Goal: Task Accomplishment & Management: Manage account settings

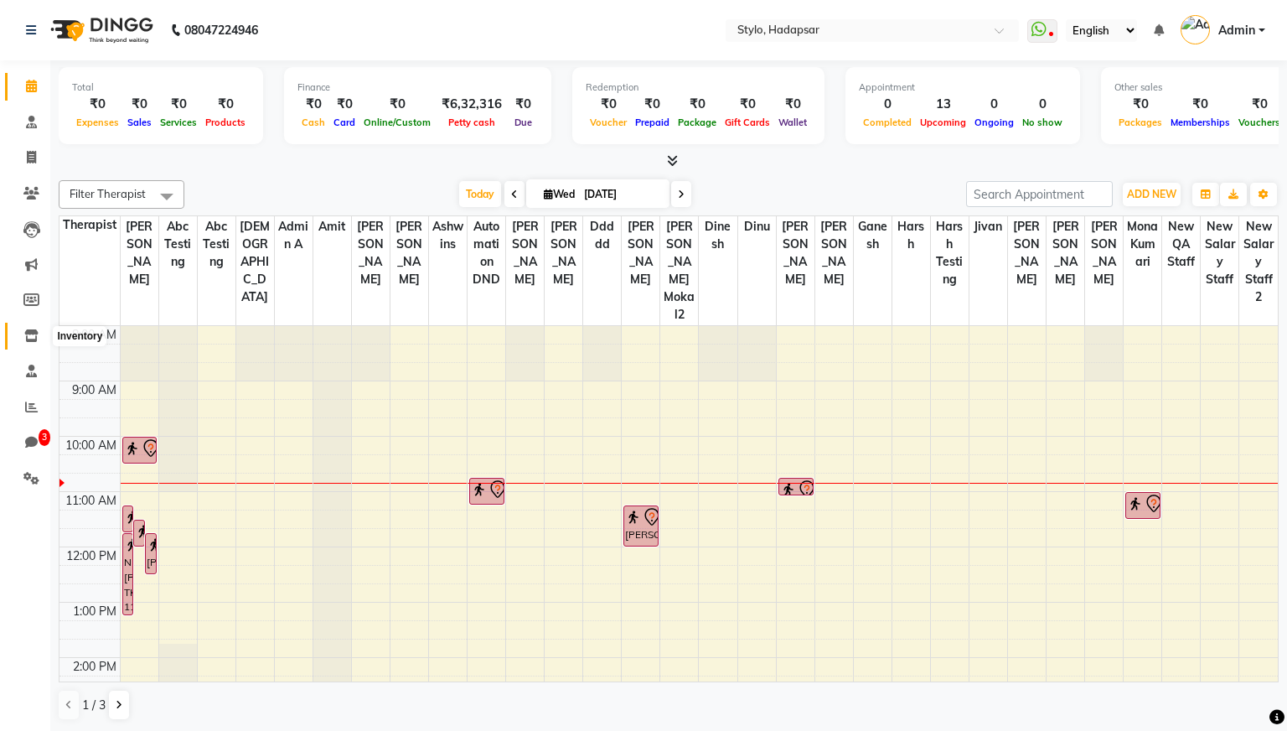
click at [39, 341] on span at bounding box center [31, 336] width 29 height 19
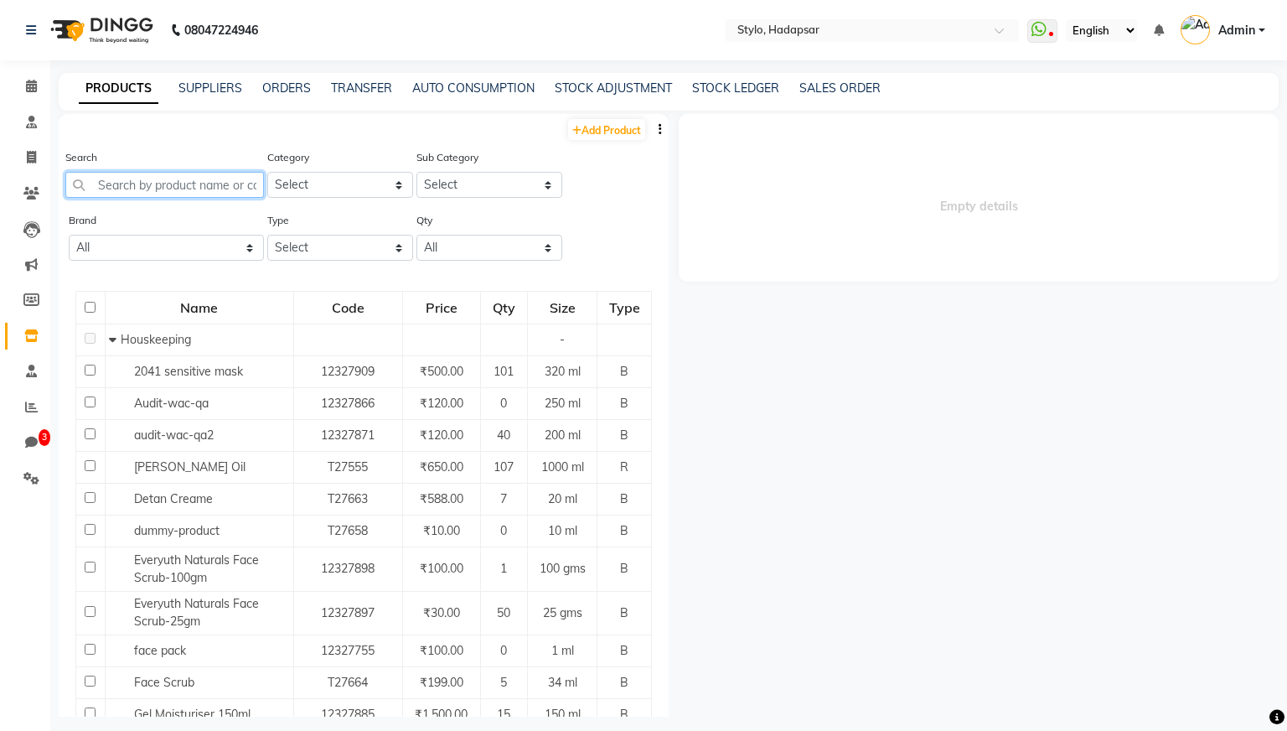
click at [215, 183] on input "text" at bounding box center [164, 185] width 199 height 26
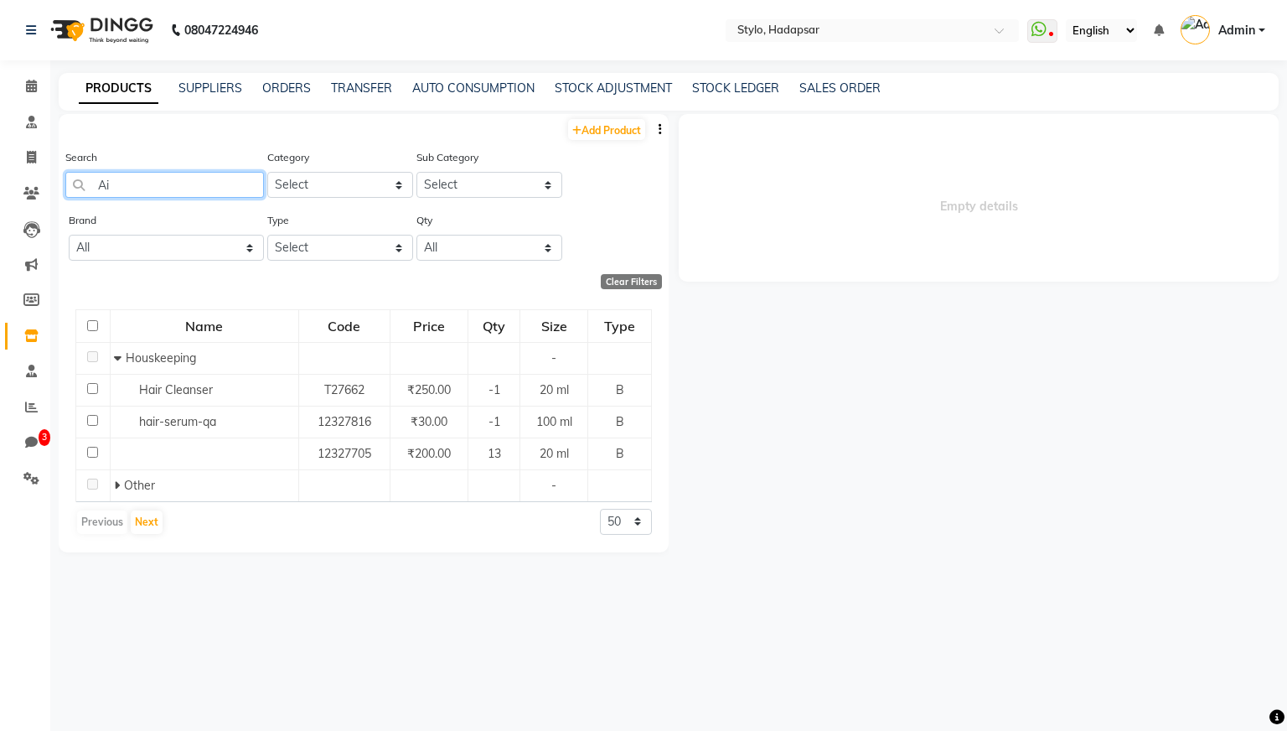
type input "A"
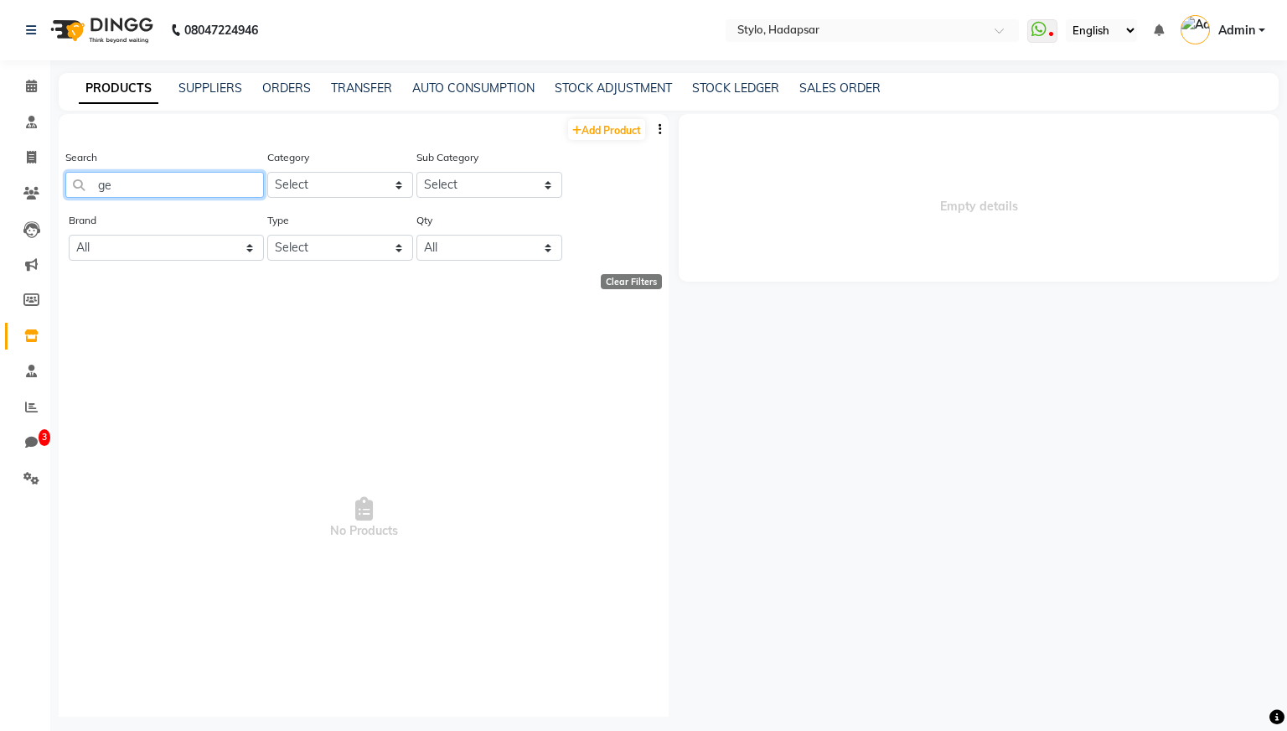
type input "g"
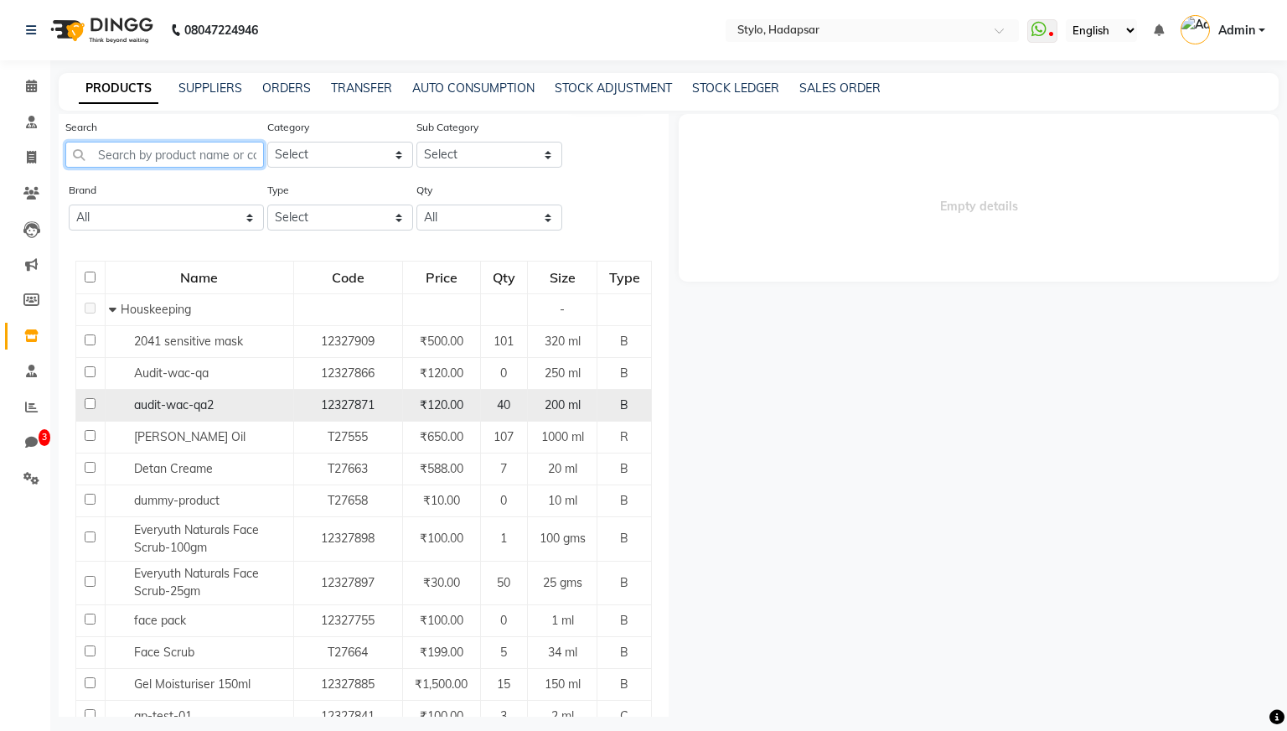
scroll to position [32, 0]
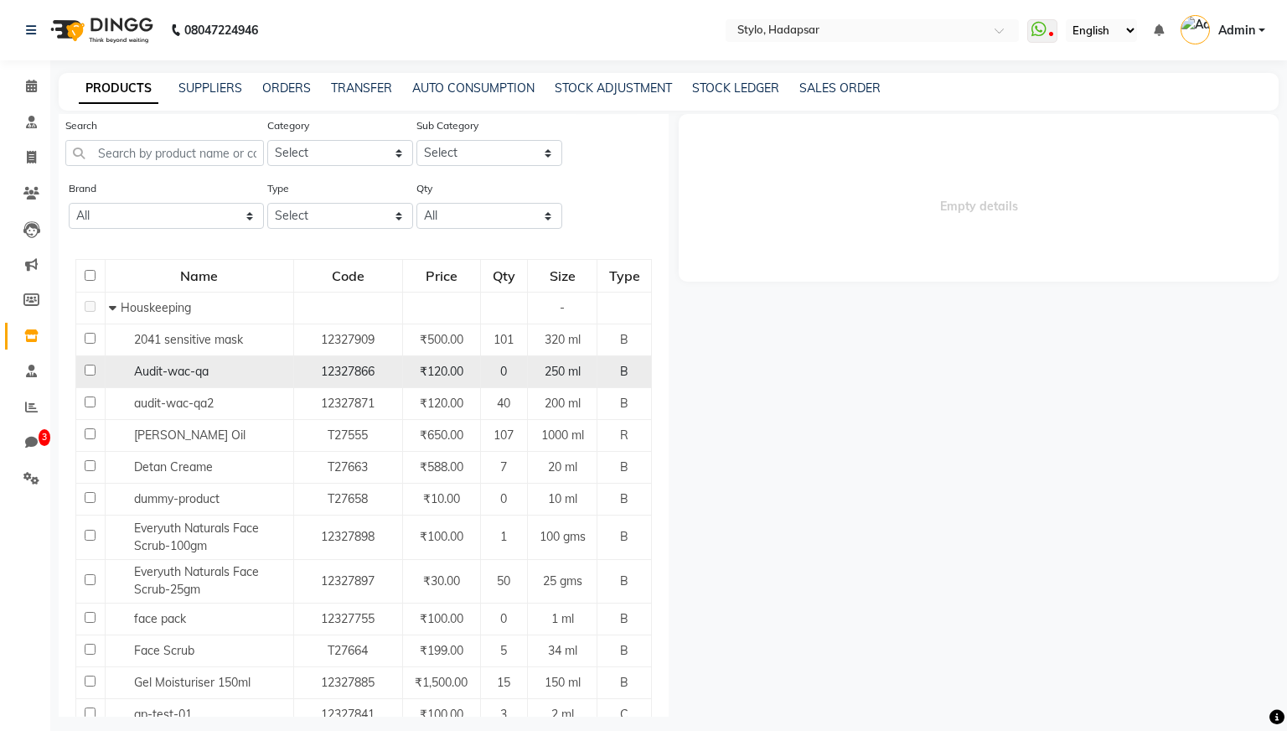
click at [179, 370] on span "Audit-wac-qa" at bounding box center [171, 371] width 75 height 15
select select
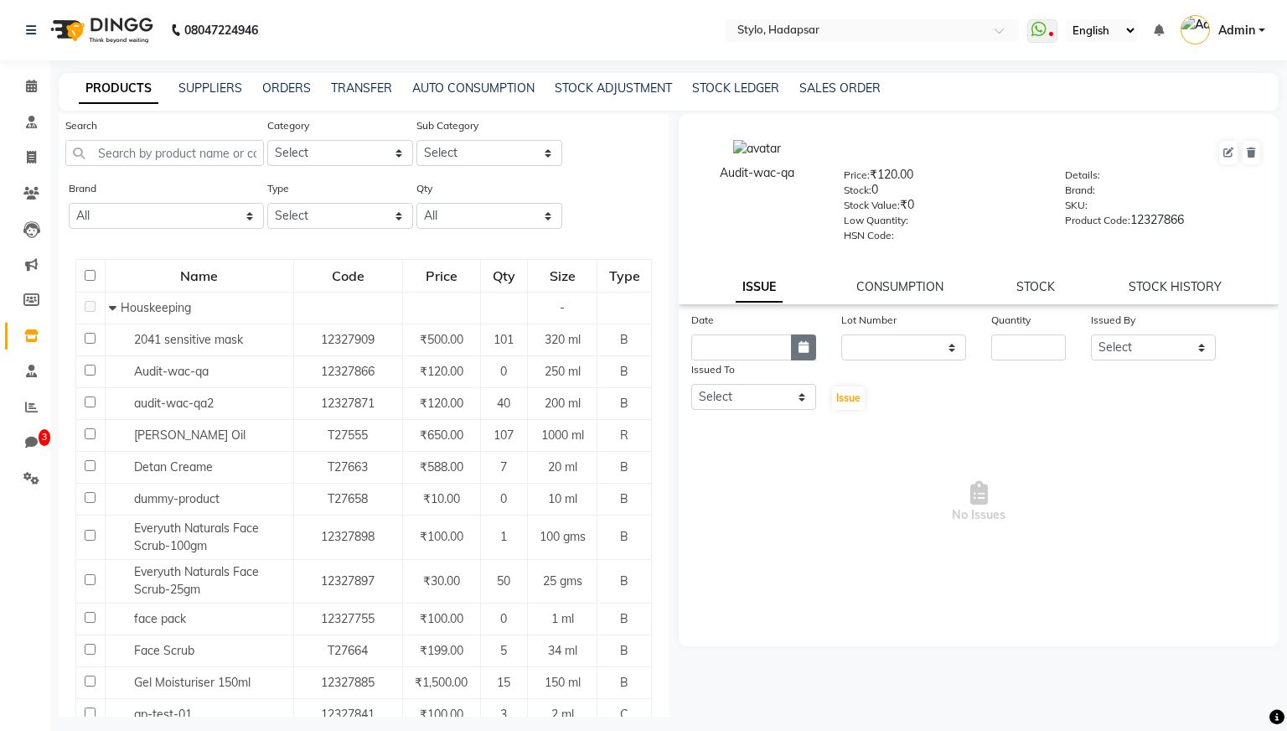
click at [802, 351] on icon "button" at bounding box center [804, 347] width 10 height 12
select select "9"
select select "2025"
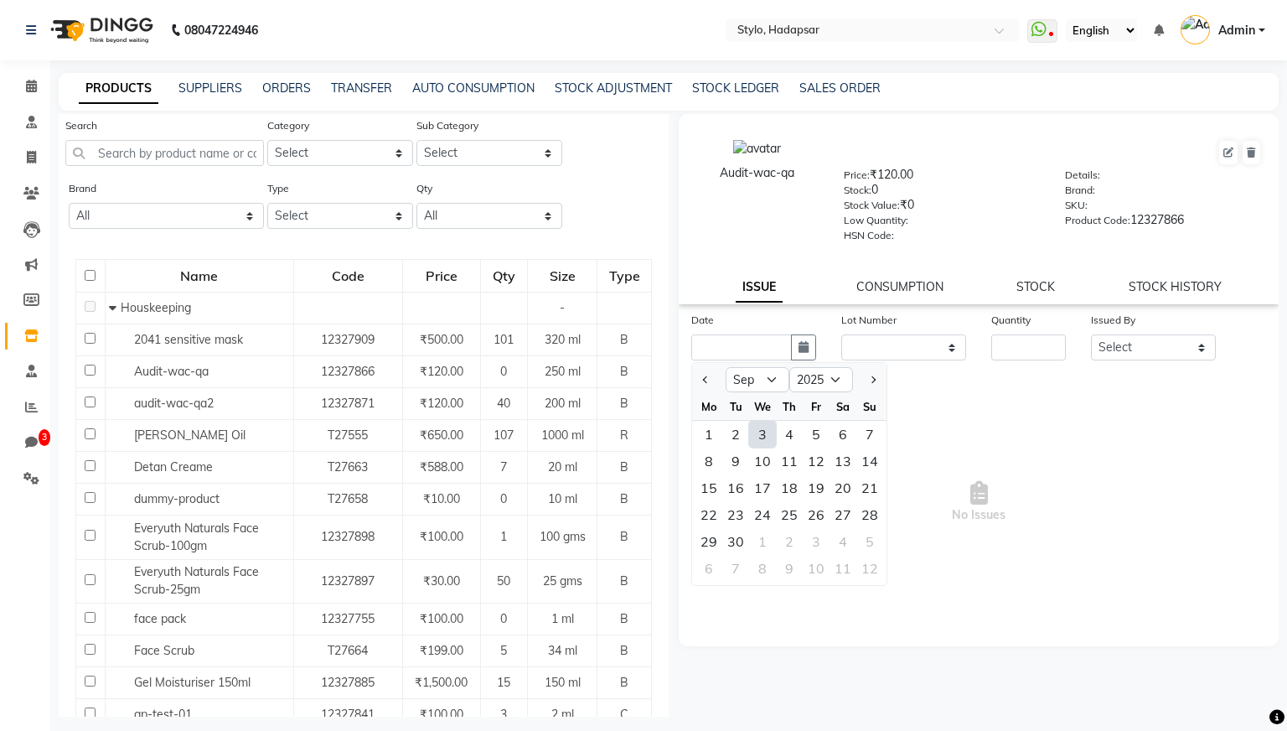
click at [759, 438] on div "3" at bounding box center [762, 434] width 27 height 27
type input "[DATE]"
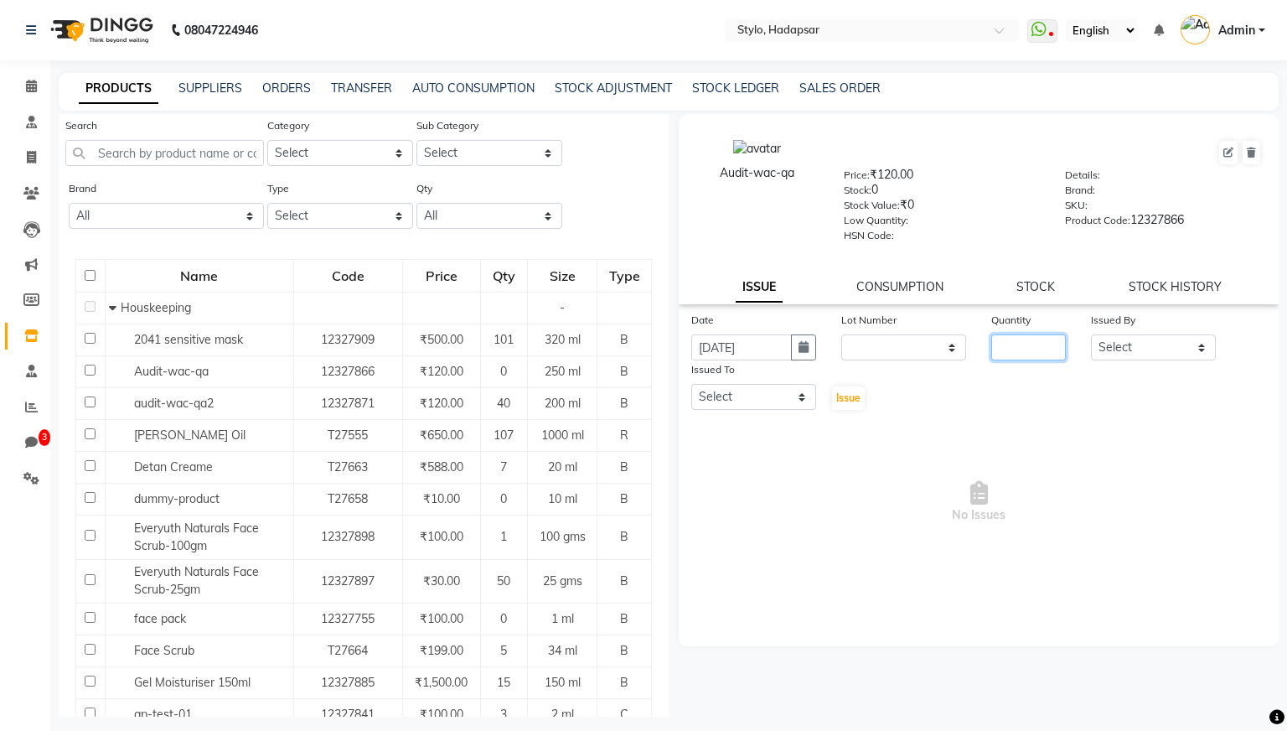
click at [1005, 346] on input "number" at bounding box center [1029, 347] width 75 height 26
type input "5"
click at [1005, 352] on select "Select AAAb aadi [PERSON_NAME] abc testing Abc testing abhi Admin A Amit Ankit …" at bounding box center [1153, 347] width 125 height 26
select select "5396"
click at [1005, 334] on select "Select AAAb aadi [PERSON_NAME] abc testing Abc testing abhi Admin A Amit Ankit …" at bounding box center [1153, 347] width 125 height 26
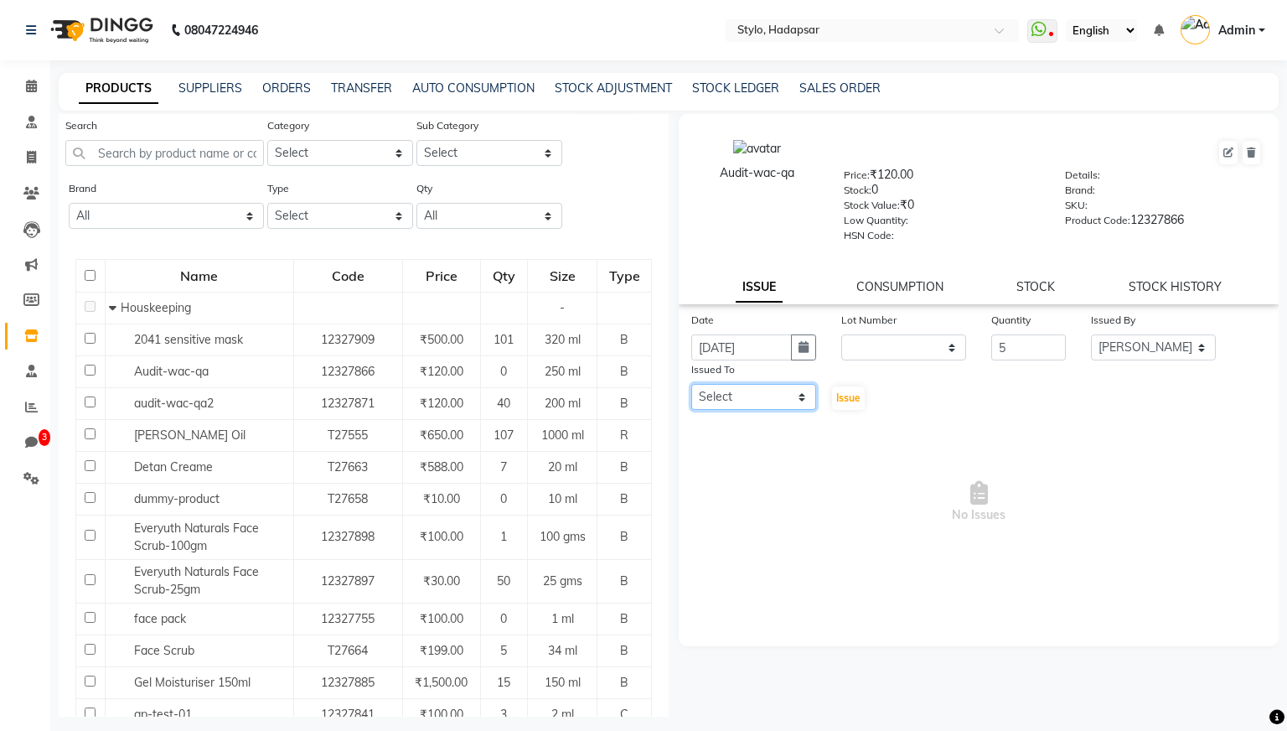
click at [806, 397] on select "Select AAAb aadi [PERSON_NAME] abc testing Abc testing abhi Admin A Amit Ankit …" at bounding box center [753, 397] width 125 height 26
select select "495"
click at [691, 384] on select "Select AAAb aadi [PERSON_NAME] abc testing Abc testing abhi Admin A Amit Ankit …" at bounding box center [753, 397] width 125 height 26
click at [840, 397] on span "Issue" at bounding box center [849, 397] width 24 height 13
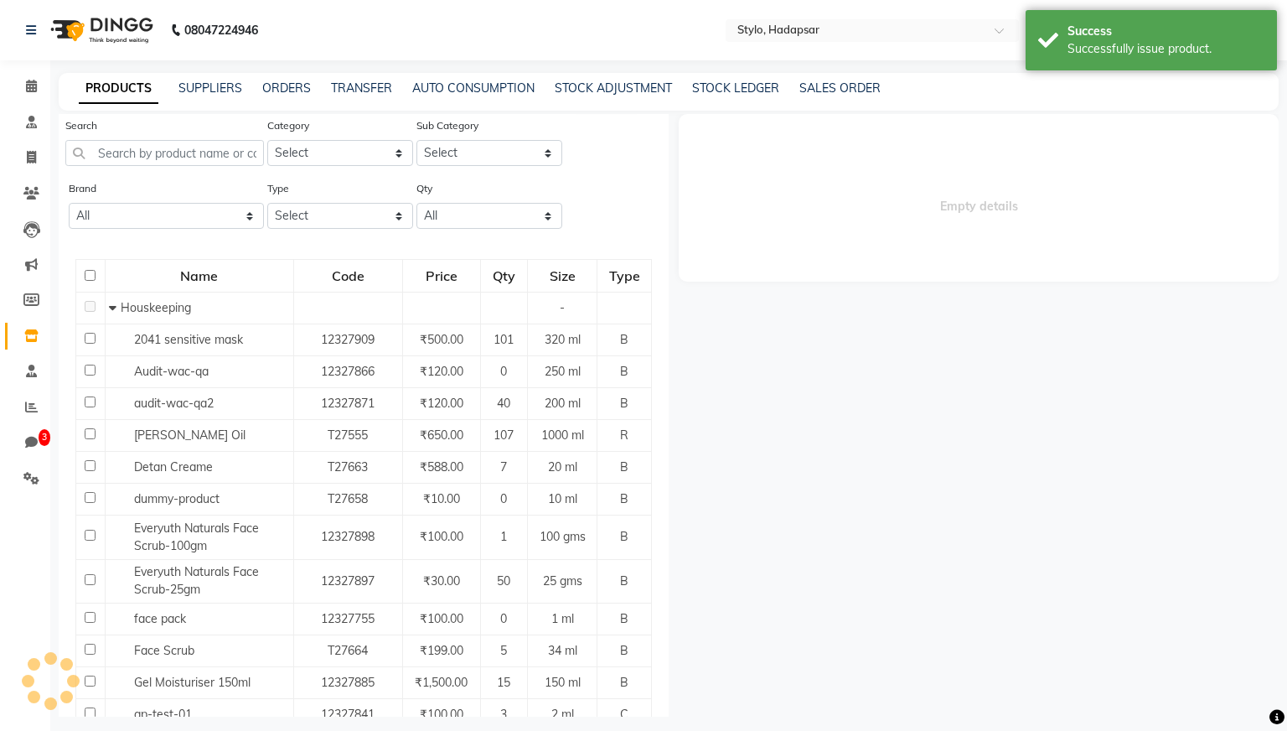
select select
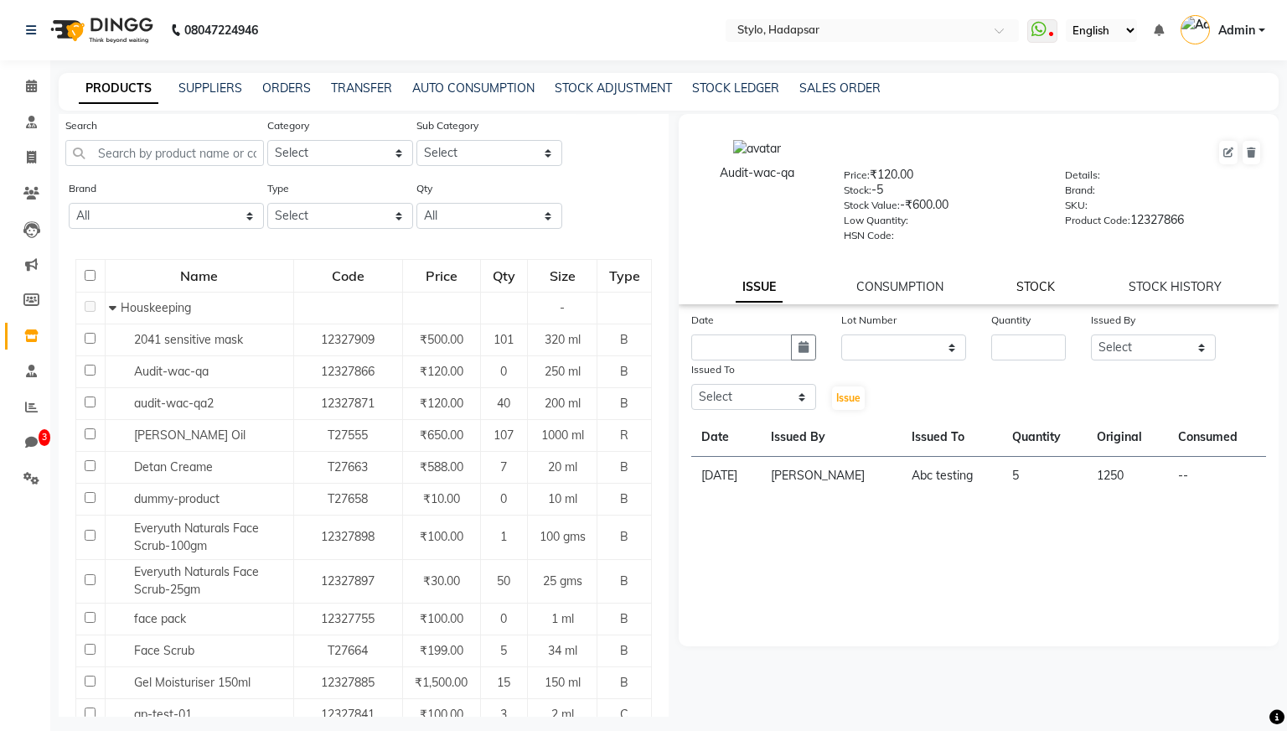
click at [1005, 284] on link "STOCK" at bounding box center [1036, 286] width 39 height 15
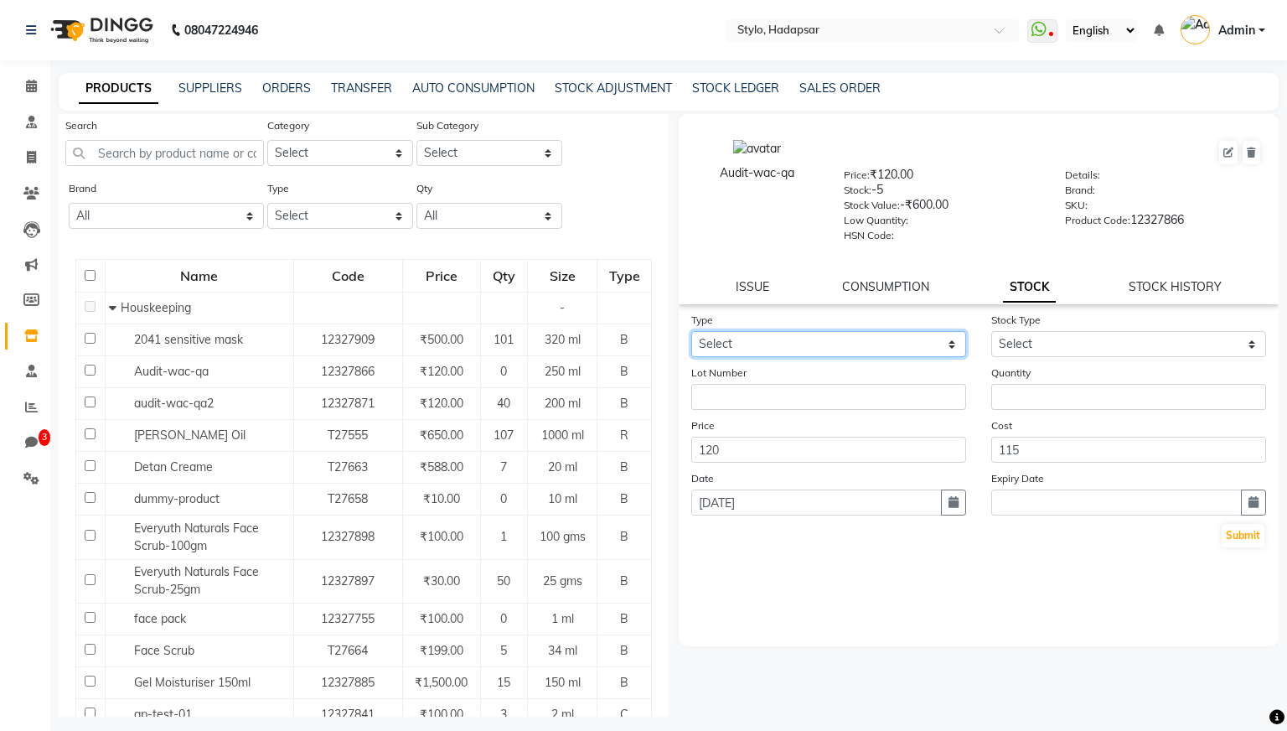
click at [954, 342] on select "Select In Out" at bounding box center [828, 344] width 275 height 26
select select "in"
click at [691, 331] on select "Select In Out" at bounding box center [828, 344] width 275 height 26
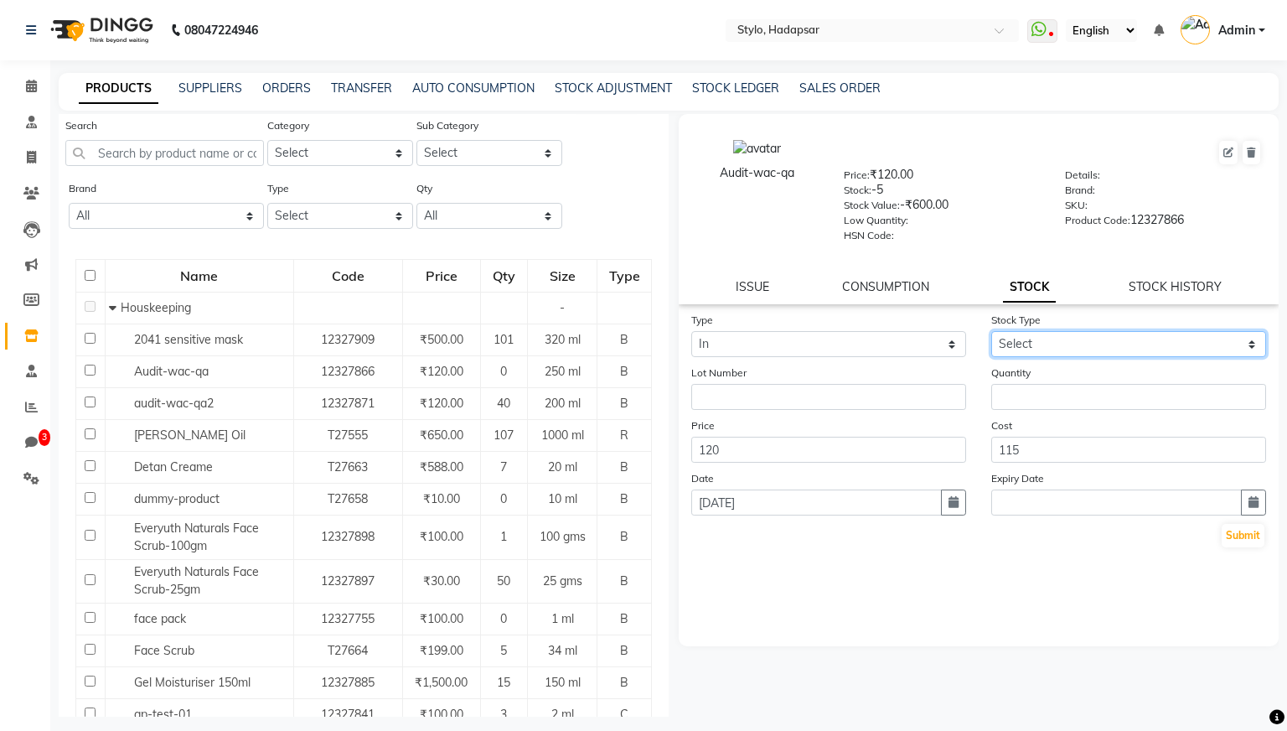
click at [1005, 345] on select "Select New Stock Adjustment Return Other" at bounding box center [1129, 344] width 275 height 26
select select "new stock"
click at [992, 331] on select "Select New Stock Adjustment Return Other" at bounding box center [1129, 344] width 275 height 26
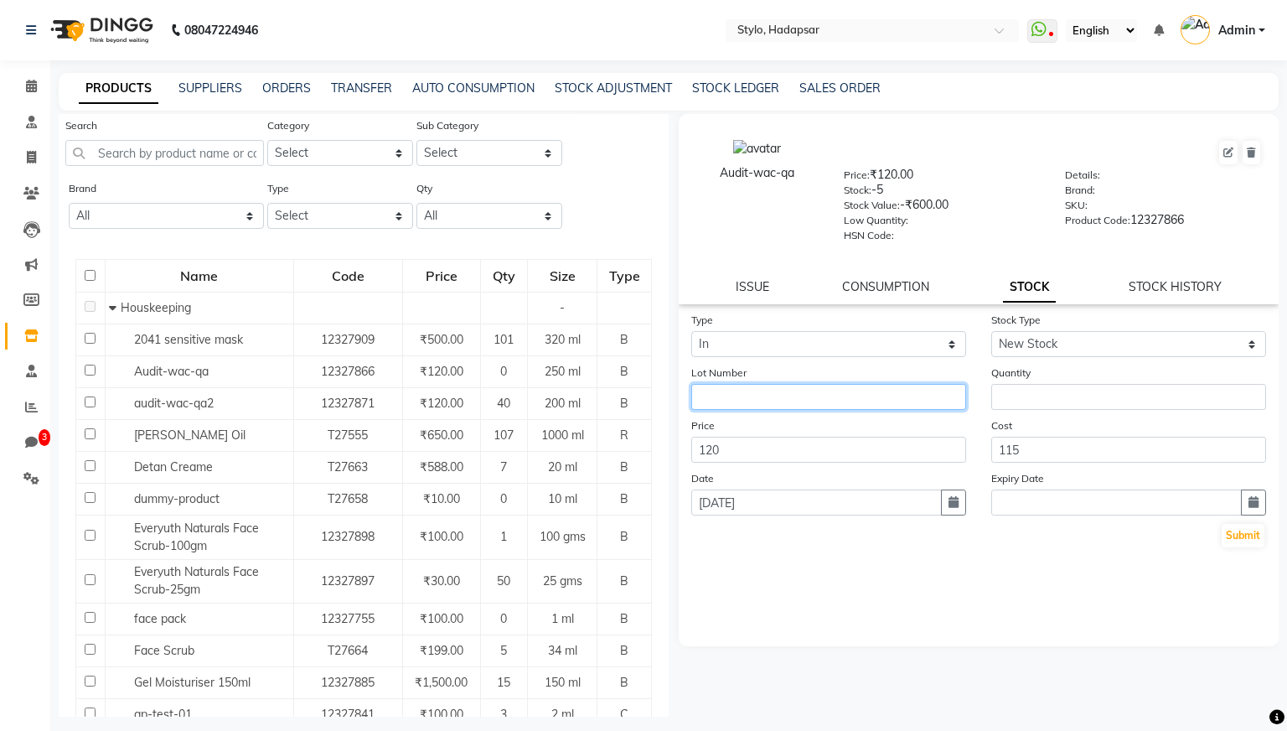
click at [944, 396] on input "text" at bounding box center [828, 397] width 275 height 26
type input "1109"
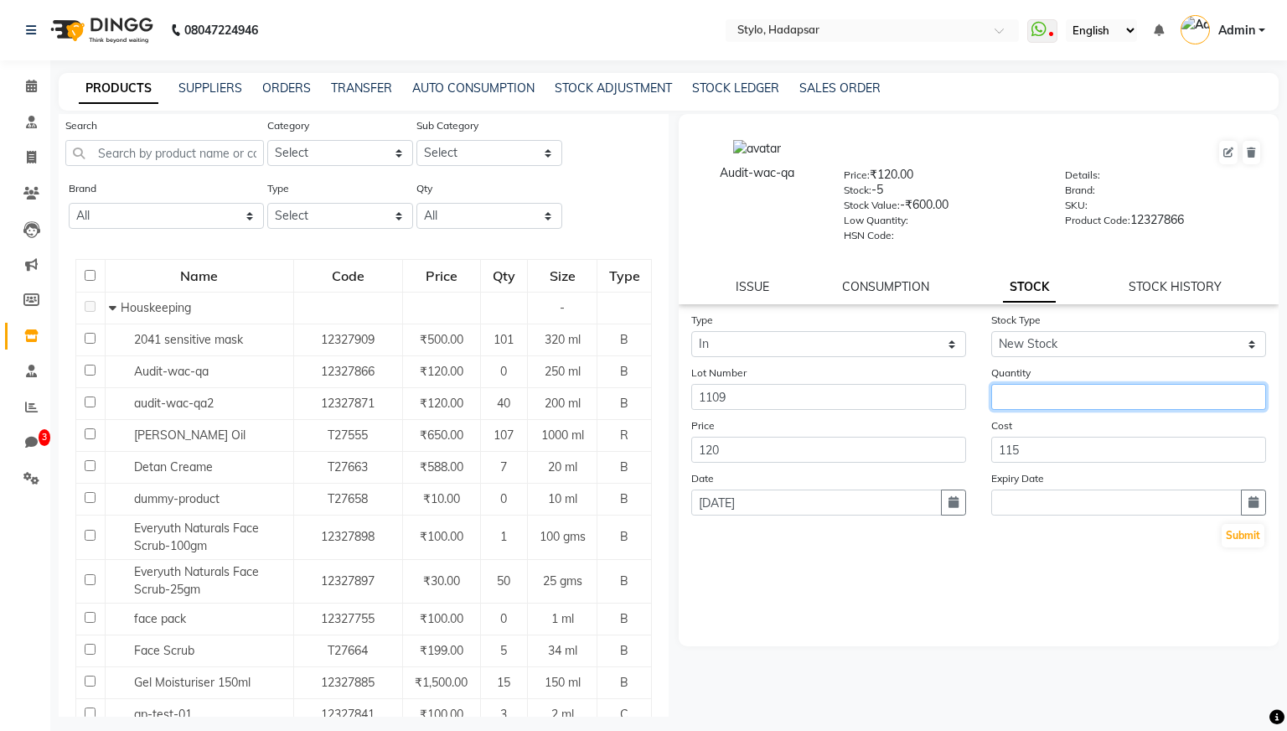
click at [1005, 396] on input "number" at bounding box center [1129, 397] width 275 height 26
type input "10"
click at [1005, 505] on icon "button" at bounding box center [1254, 502] width 10 height 12
select select "9"
select select "2025"
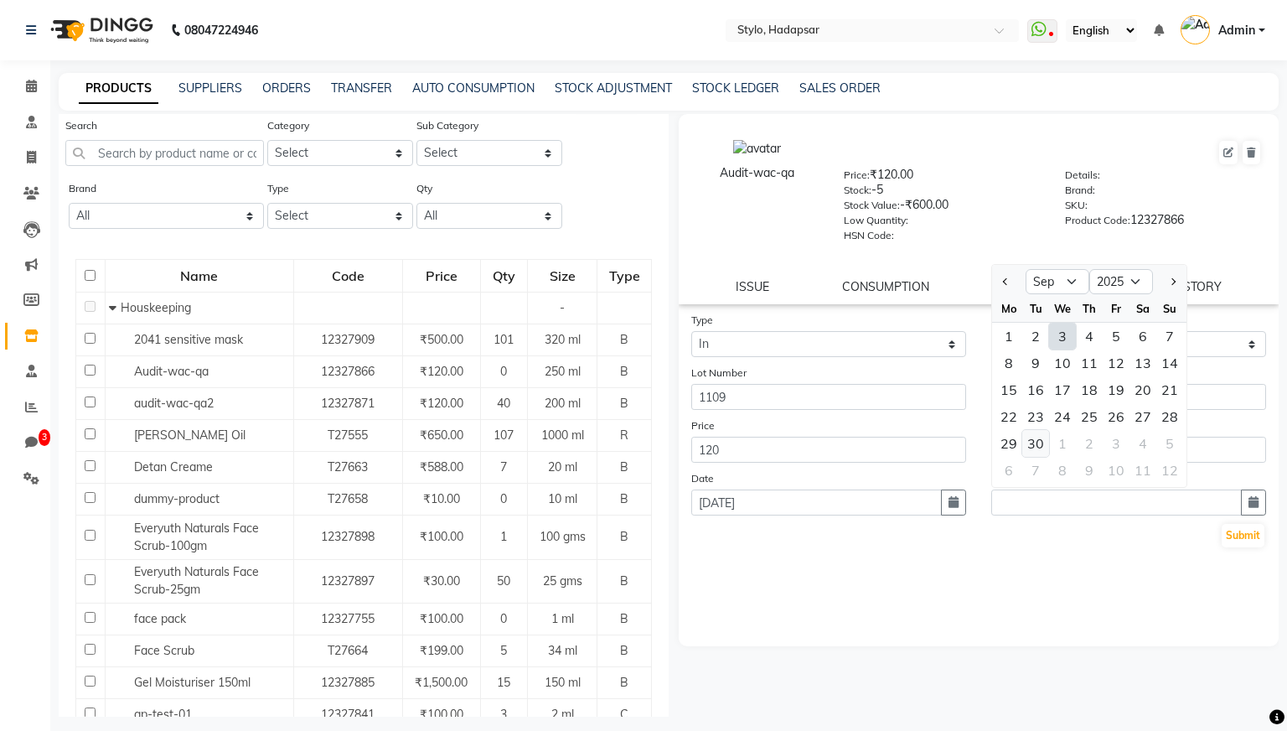
click at [1005, 433] on div "30" at bounding box center [1036, 443] width 27 height 27
type input "[DATE]"
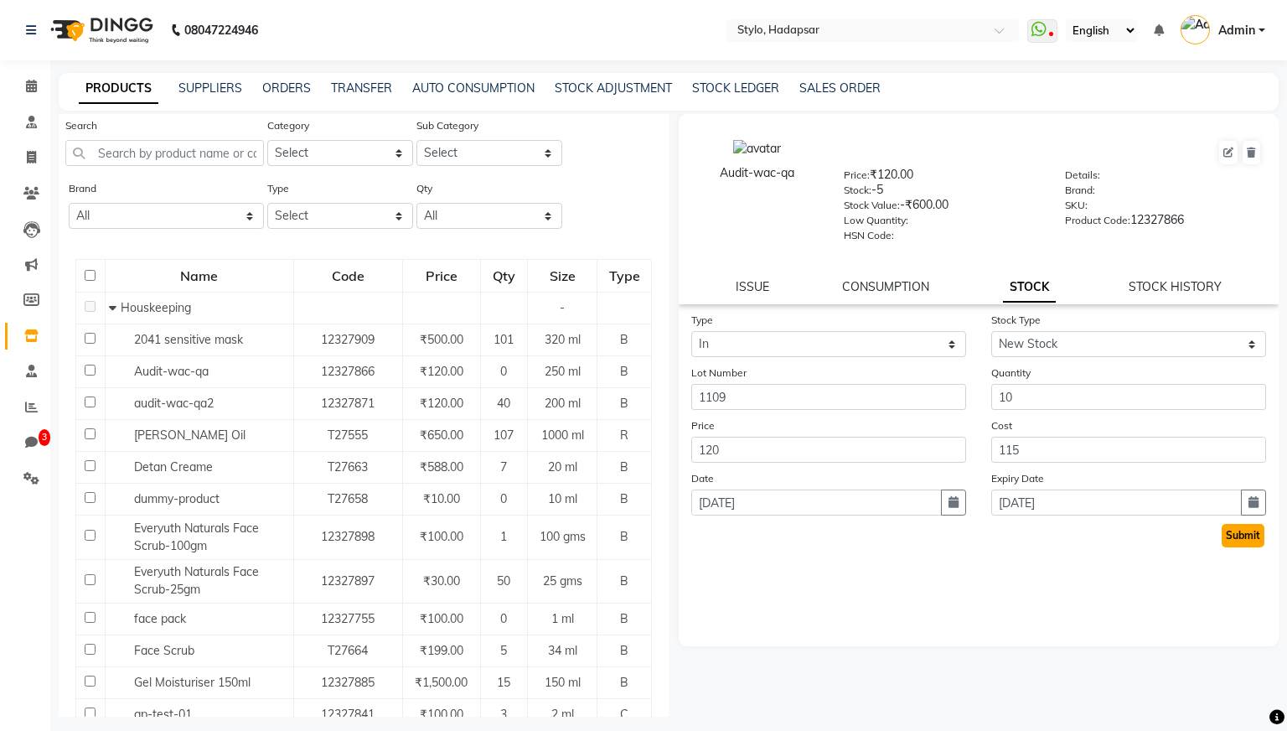
click at [1005, 531] on button "Submit" at bounding box center [1243, 535] width 43 height 23
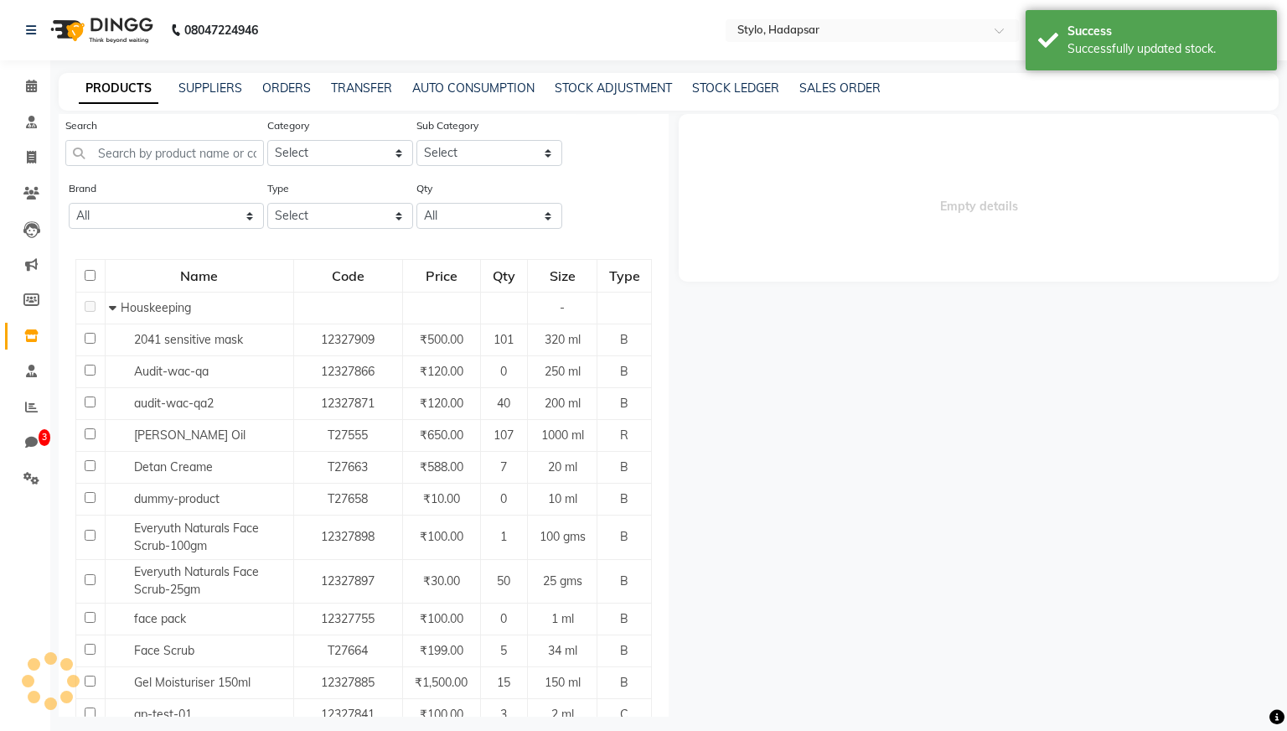
scroll to position [0, 0]
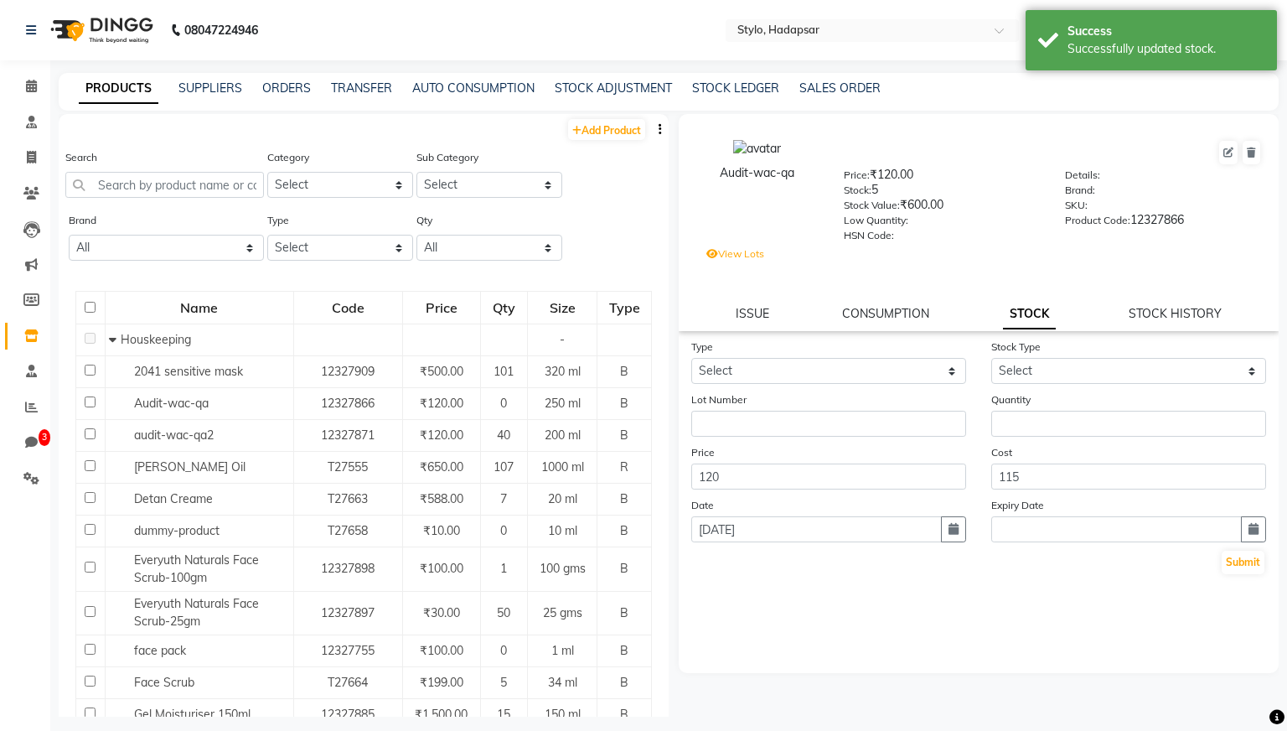
click at [750, 251] on label "View Lots" at bounding box center [736, 253] width 58 height 15
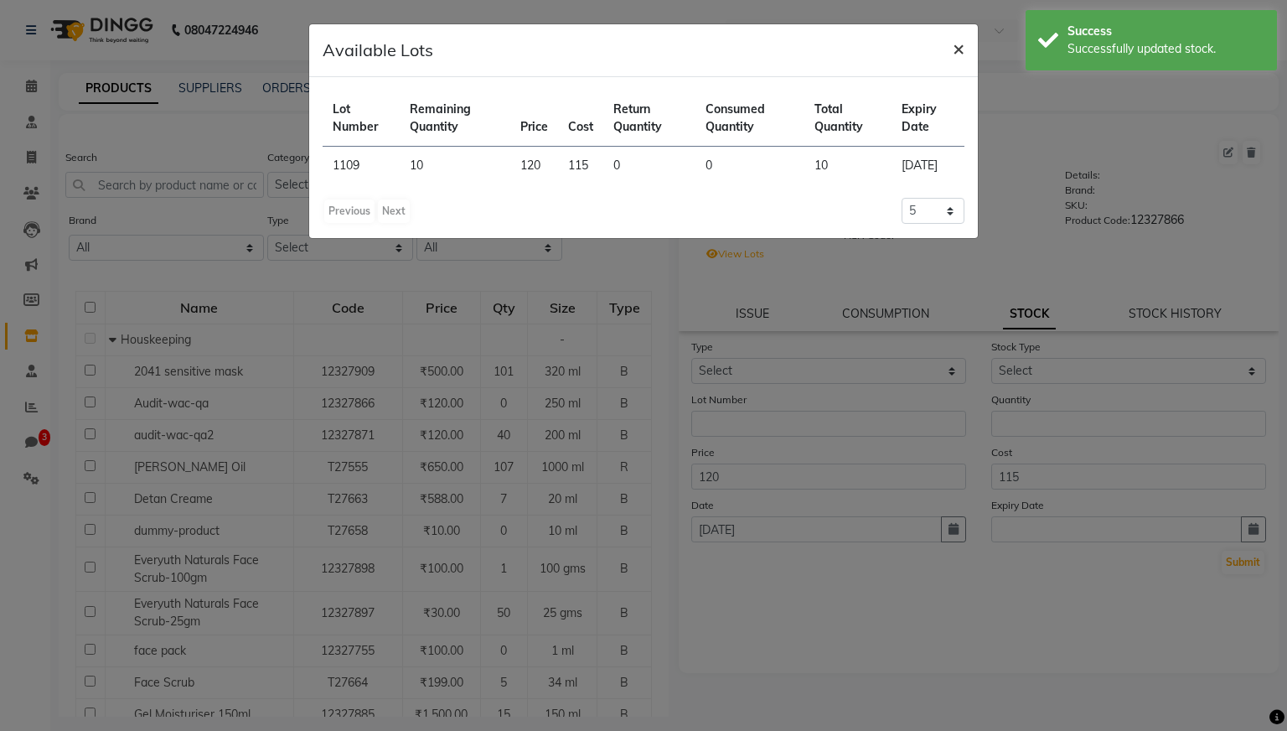
click at [956, 49] on span "×" at bounding box center [959, 47] width 12 height 25
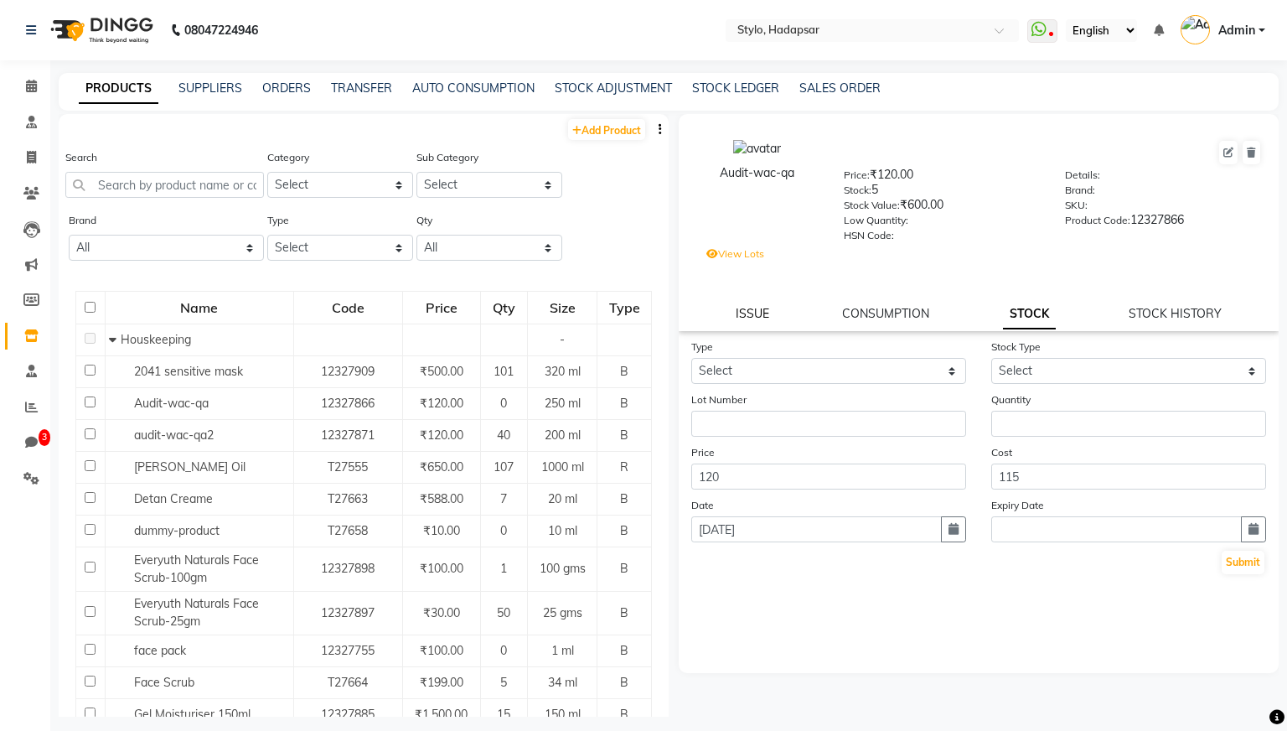
click at [749, 312] on link "ISSUE" at bounding box center [753, 313] width 34 height 15
select select
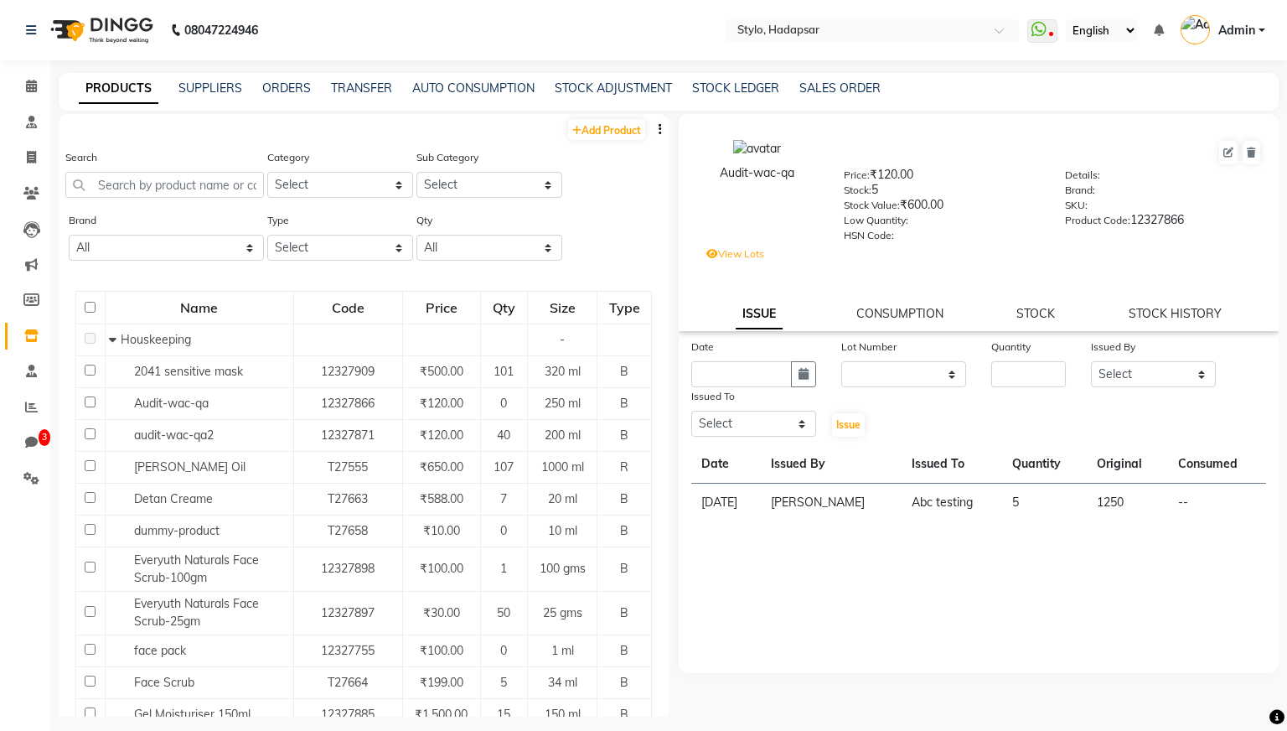
click at [744, 255] on label "View Lots" at bounding box center [736, 253] width 58 height 15
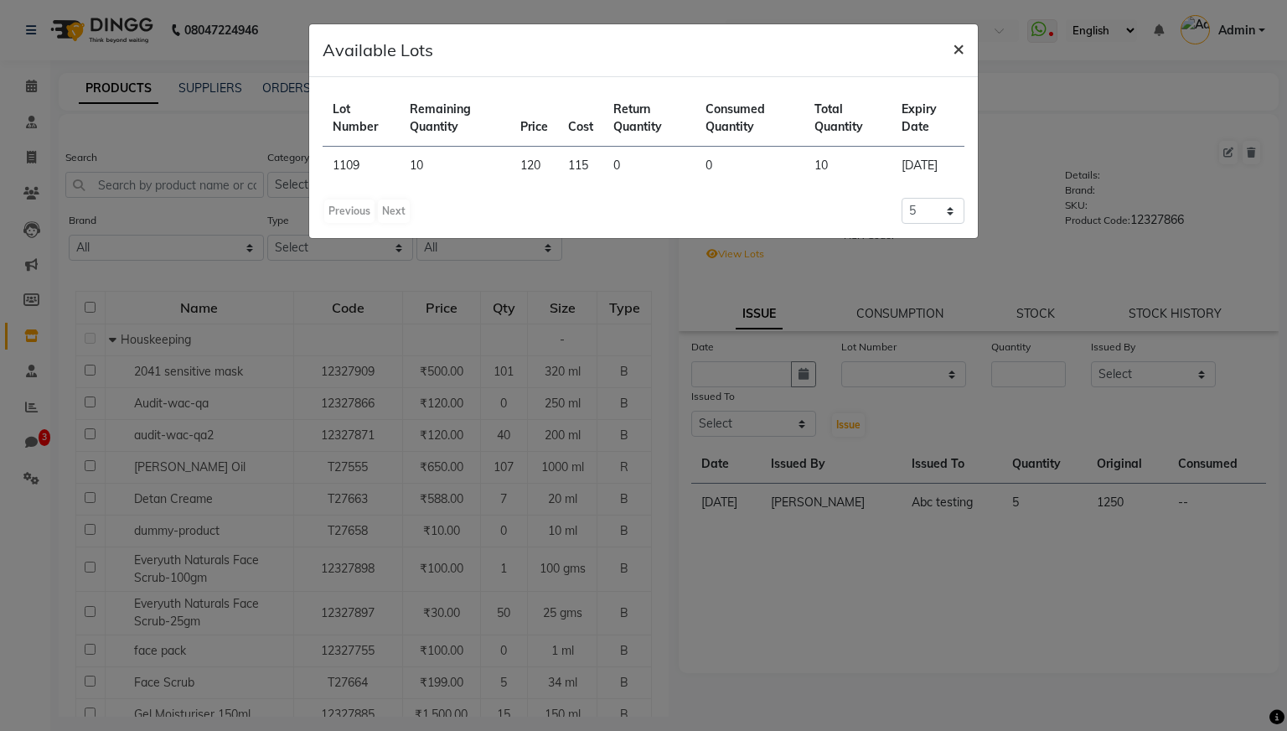
click at [956, 54] on span "×" at bounding box center [959, 47] width 12 height 25
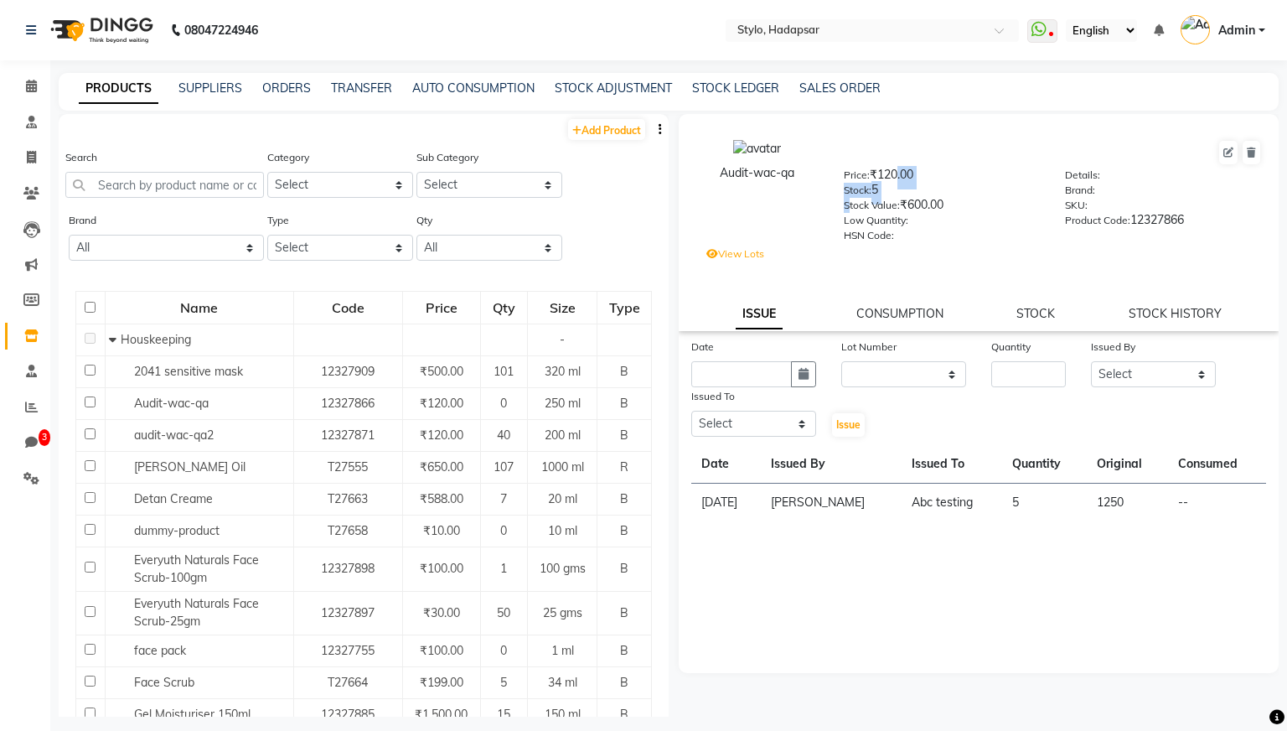
drag, startPoint x: 894, startPoint y: 189, endPoint x: 850, endPoint y: 199, distance: 45.5
click at [850, 199] on div "Price: ₹120.00 Stock: 5 Stock Value: ₹600.00 Low Quantity: HSN Code:" at bounding box center [942, 203] width 222 height 75
click at [956, 258] on div "View Lots" at bounding box center [993, 256] width 592 height 23
click at [1005, 316] on link "STOCK" at bounding box center [1036, 313] width 39 height 15
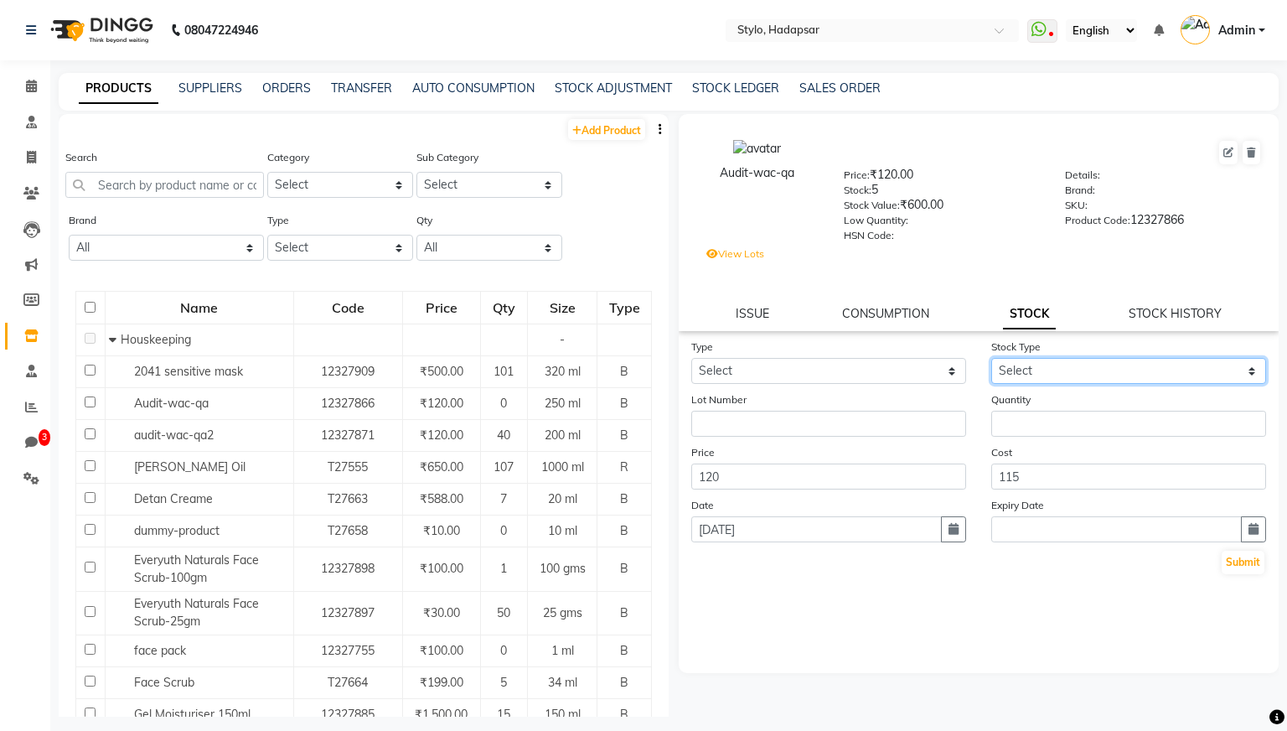
click at [1005, 370] on select "Select New Stock Adjustment Return Other" at bounding box center [1129, 371] width 275 height 26
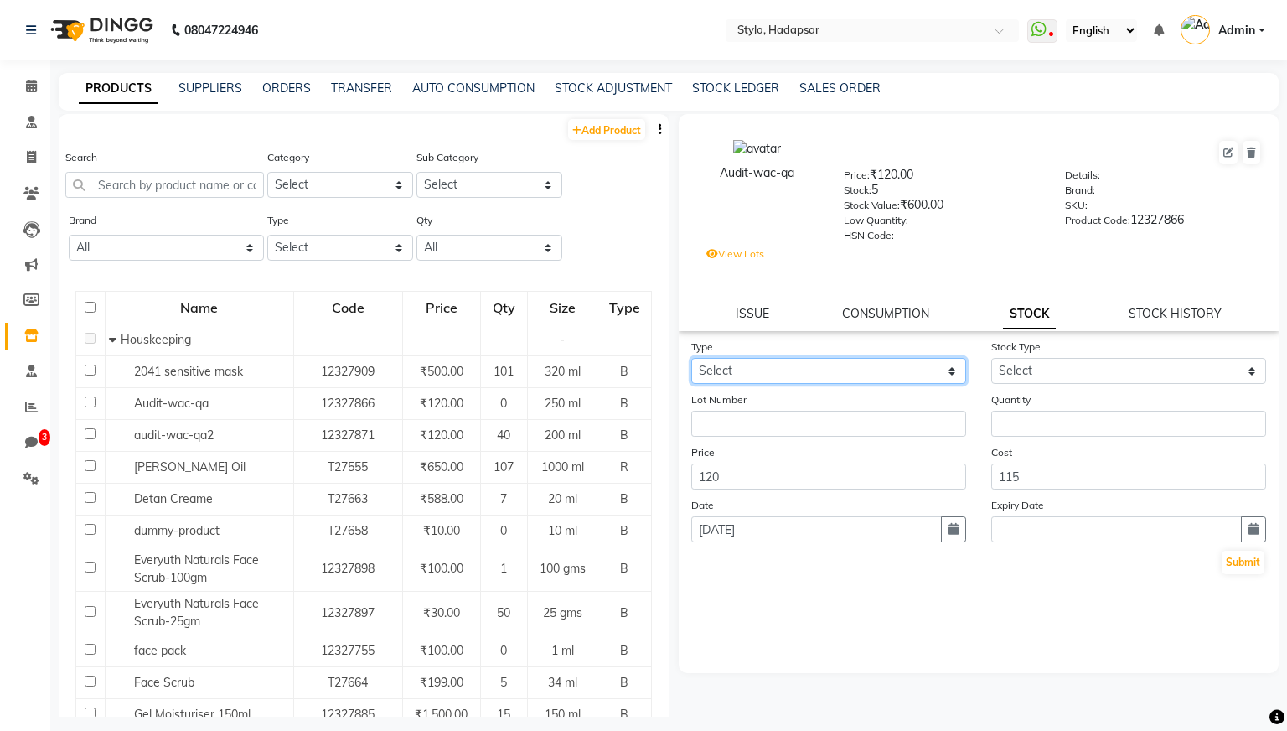
click at [950, 367] on select "Select In Out" at bounding box center [828, 371] width 275 height 26
drag, startPoint x: 890, startPoint y: 182, endPoint x: 902, endPoint y: 195, distance: 17.8
click at [902, 195] on div "Price: ₹120.00 Stock: 5 Stock Value: ₹600.00 Low Quantity: HSN Code:" at bounding box center [942, 203] width 222 height 75
click at [924, 187] on div "Stock: 5" at bounding box center [942, 192] width 197 height 23
click at [754, 254] on label "View Lots" at bounding box center [736, 253] width 58 height 15
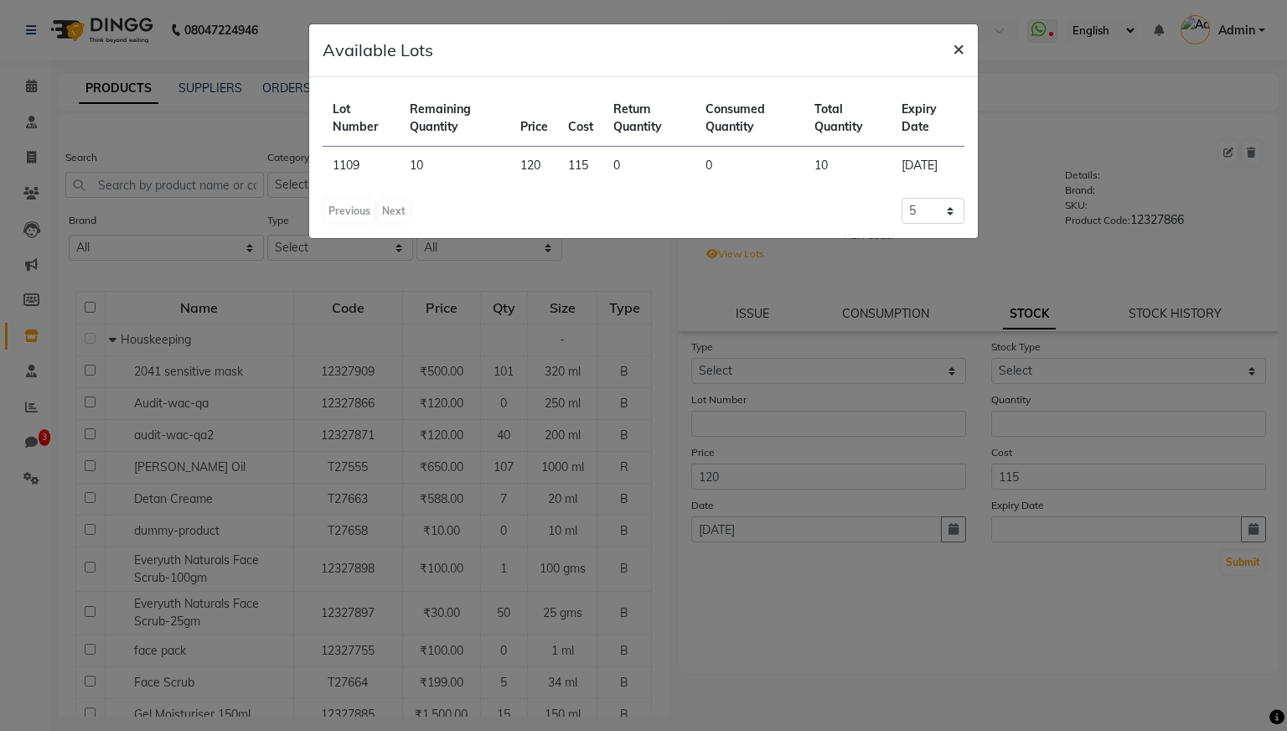
click at [960, 54] on span "×" at bounding box center [959, 47] width 12 height 25
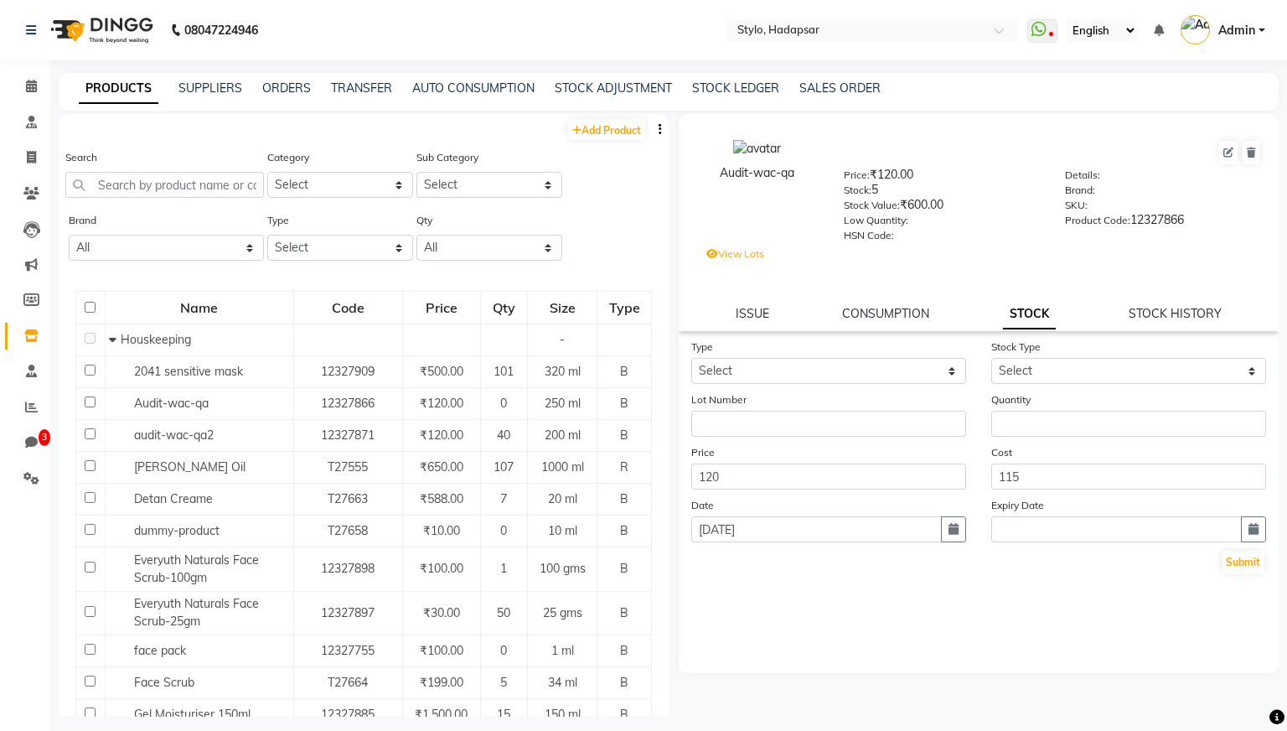
drag, startPoint x: 885, startPoint y: 190, endPoint x: 831, endPoint y: 197, distance: 54.1
click at [831, 197] on div "Price: ₹120.00 Stock: 5 Stock Value: ₹600.00 Low Quantity: HSN Code:" at bounding box center [942, 203] width 222 height 75
click at [889, 189] on div "Stock: 5" at bounding box center [942, 192] width 197 height 23
click at [748, 253] on label "View Lots" at bounding box center [736, 253] width 58 height 15
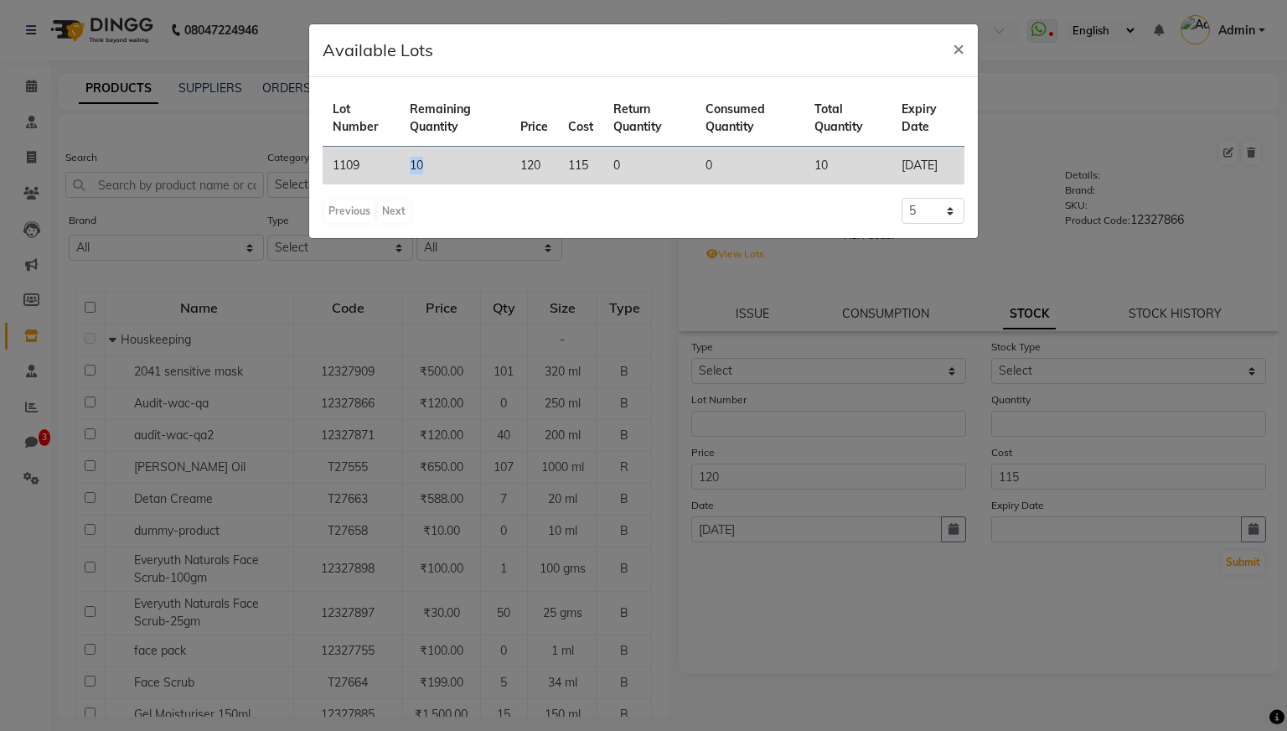
drag, startPoint x: 443, startPoint y: 167, endPoint x: 393, endPoint y: 168, distance: 49.5
click at [393, 168] on tr "1109 10 120 115 0 0 10 [DATE]" at bounding box center [644, 166] width 642 height 39
click at [493, 185] on td "10" at bounding box center [455, 166] width 111 height 39
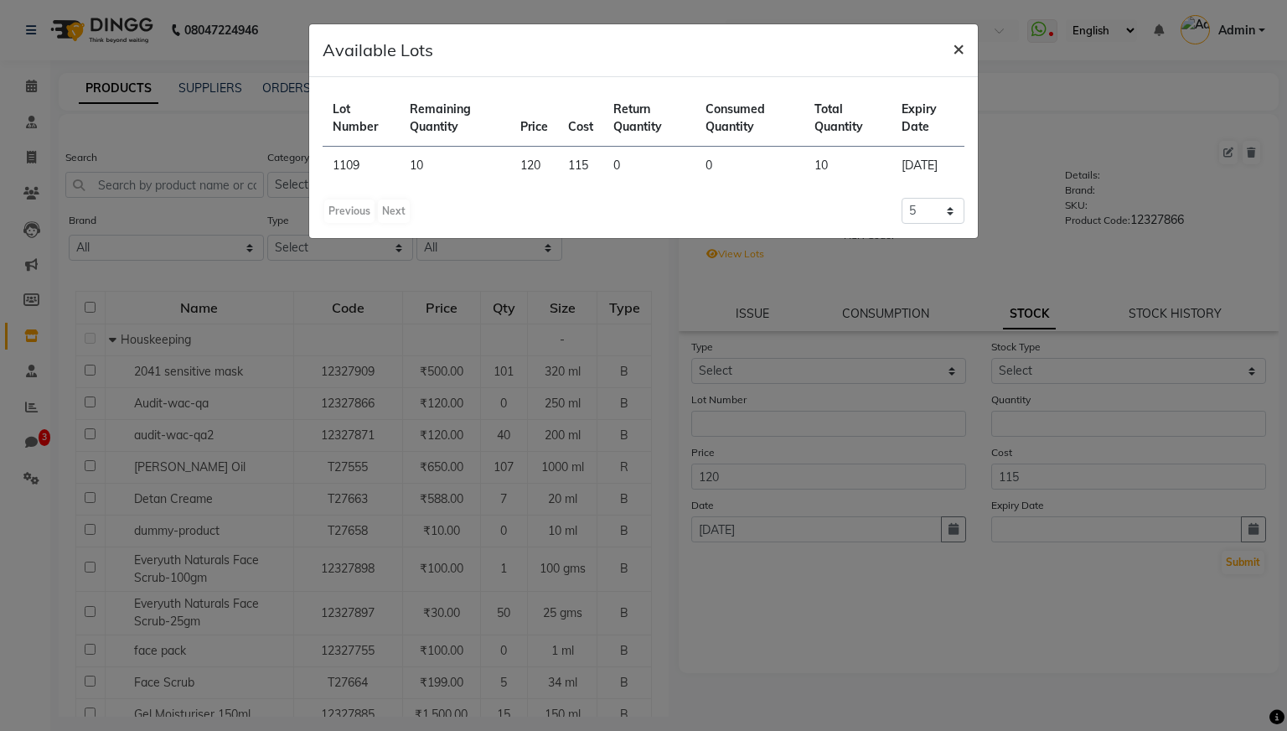
click at [959, 49] on span "×" at bounding box center [959, 47] width 12 height 25
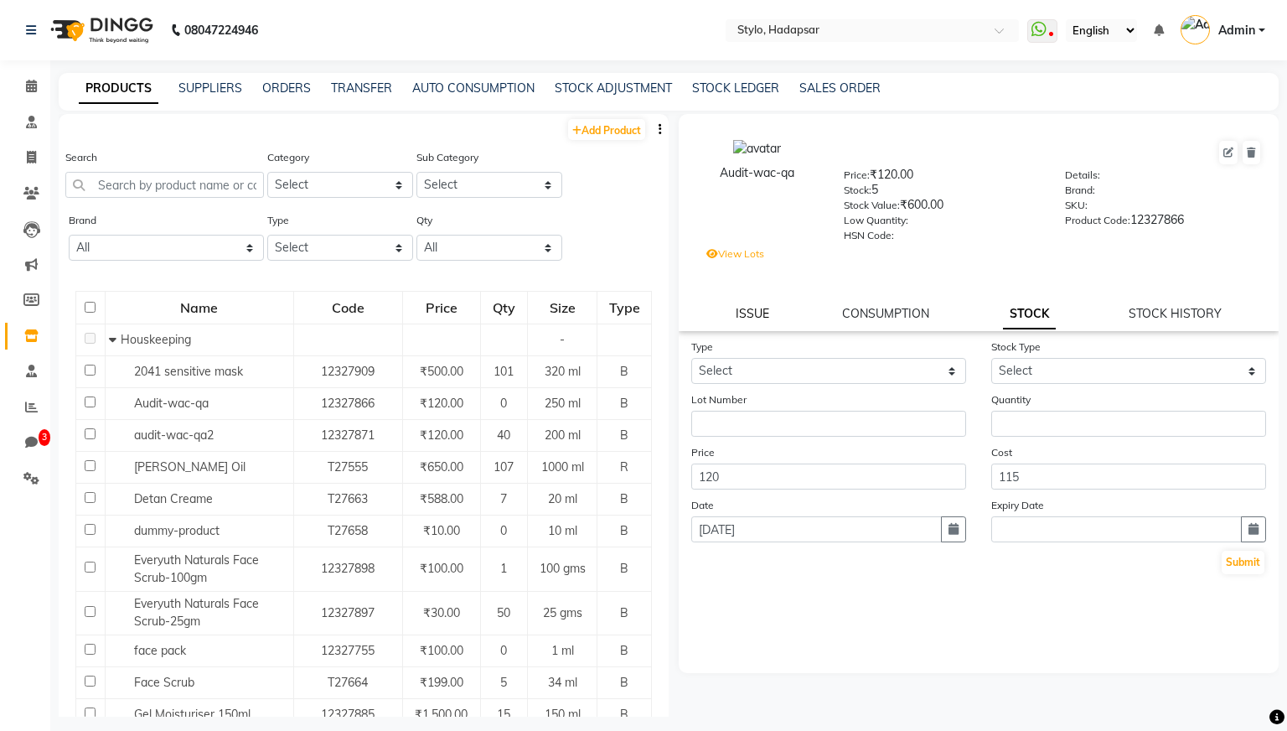
click at [756, 314] on link "ISSUE" at bounding box center [753, 313] width 34 height 15
select select
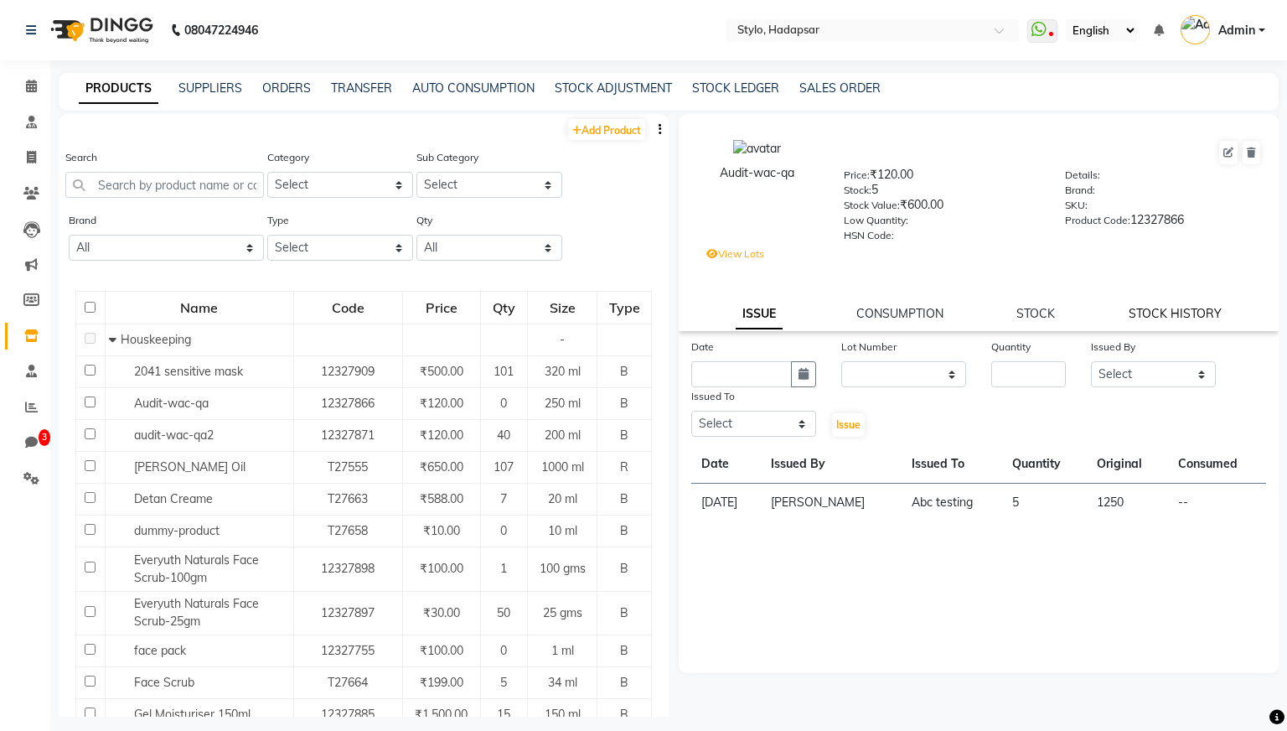
click at [1005, 319] on link "STOCK HISTORY" at bounding box center [1175, 313] width 93 height 15
select select "all"
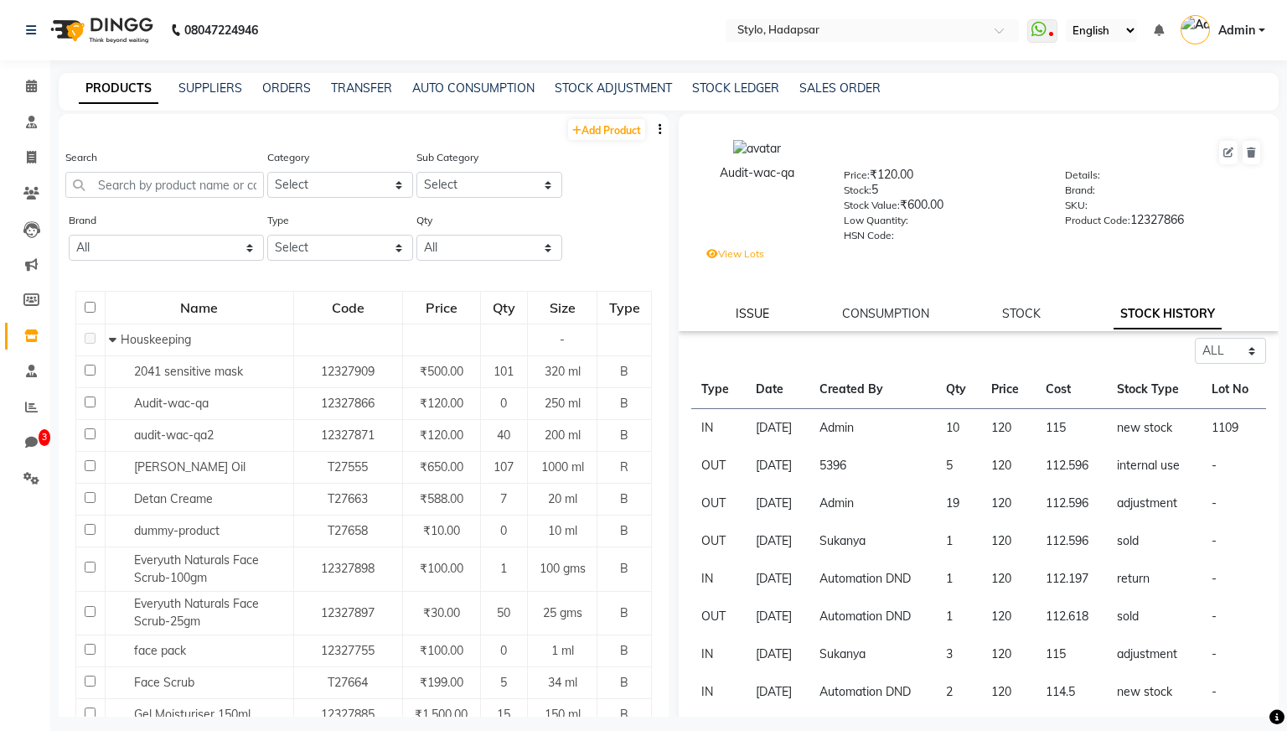
click at [756, 308] on link "ISSUE" at bounding box center [753, 313] width 34 height 15
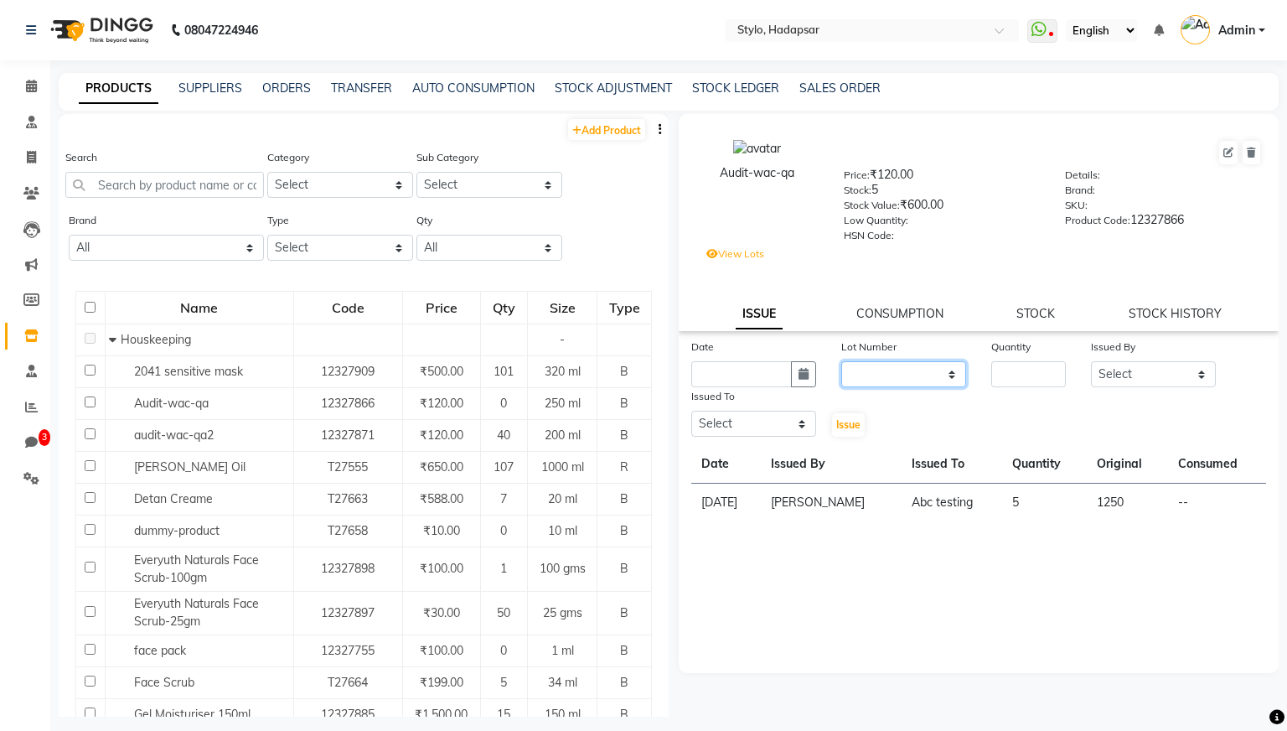
click at [947, 374] on select "None 1109 / [DATE]" at bounding box center [904, 374] width 125 height 26
select select "2831"
click at [842, 361] on select "None 1109 / [DATE]" at bounding box center [904, 374] width 125 height 26
click at [1005, 378] on input "number" at bounding box center [1029, 374] width 75 height 26
type input "10"
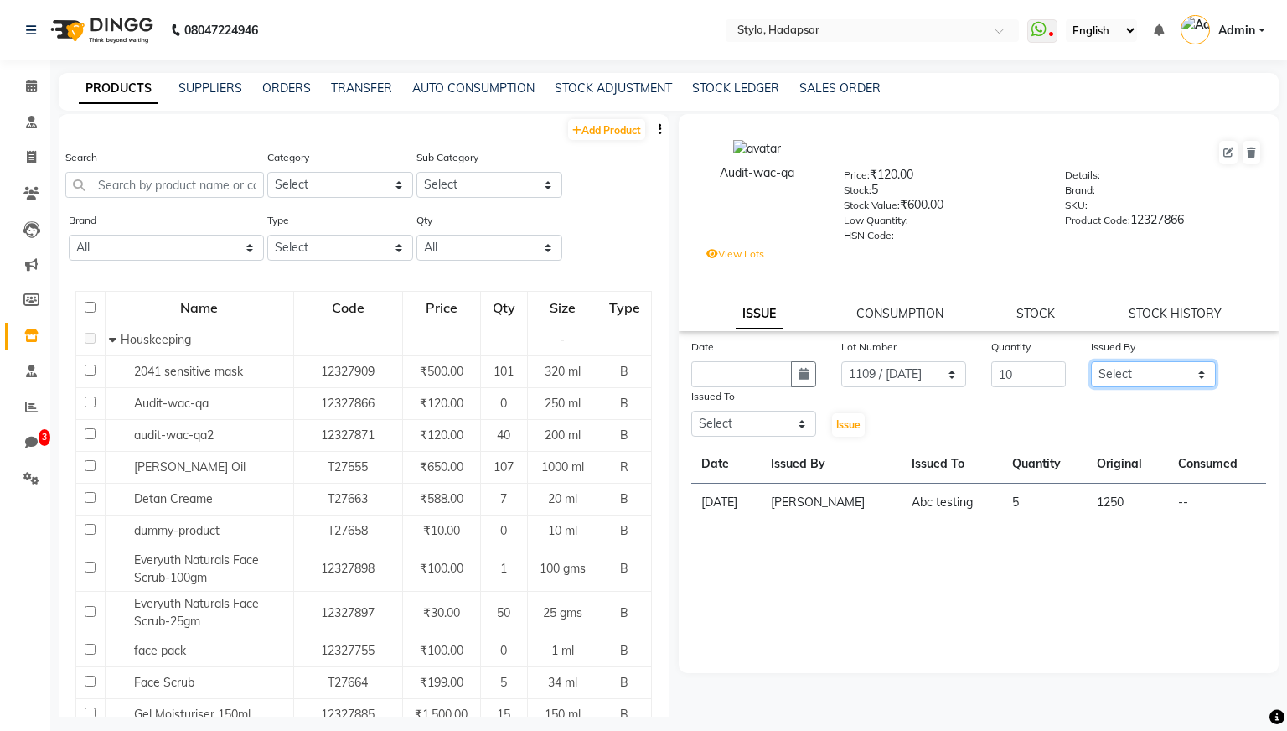
click at [1005, 375] on select "Select AAAb aadi [PERSON_NAME] abc testing Abc testing abhi Admin A Amit Ankit …" at bounding box center [1153, 374] width 125 height 26
select select "5396"
click at [1005, 361] on select "Select AAAb aadi [PERSON_NAME] abc testing Abc testing abhi Admin A Amit Ankit …" at bounding box center [1153, 374] width 125 height 26
click at [795, 423] on select "Select AAAb aadi [PERSON_NAME] abc testing Abc testing abhi Admin A Amit Ankit …" at bounding box center [753, 424] width 125 height 26
select select "495"
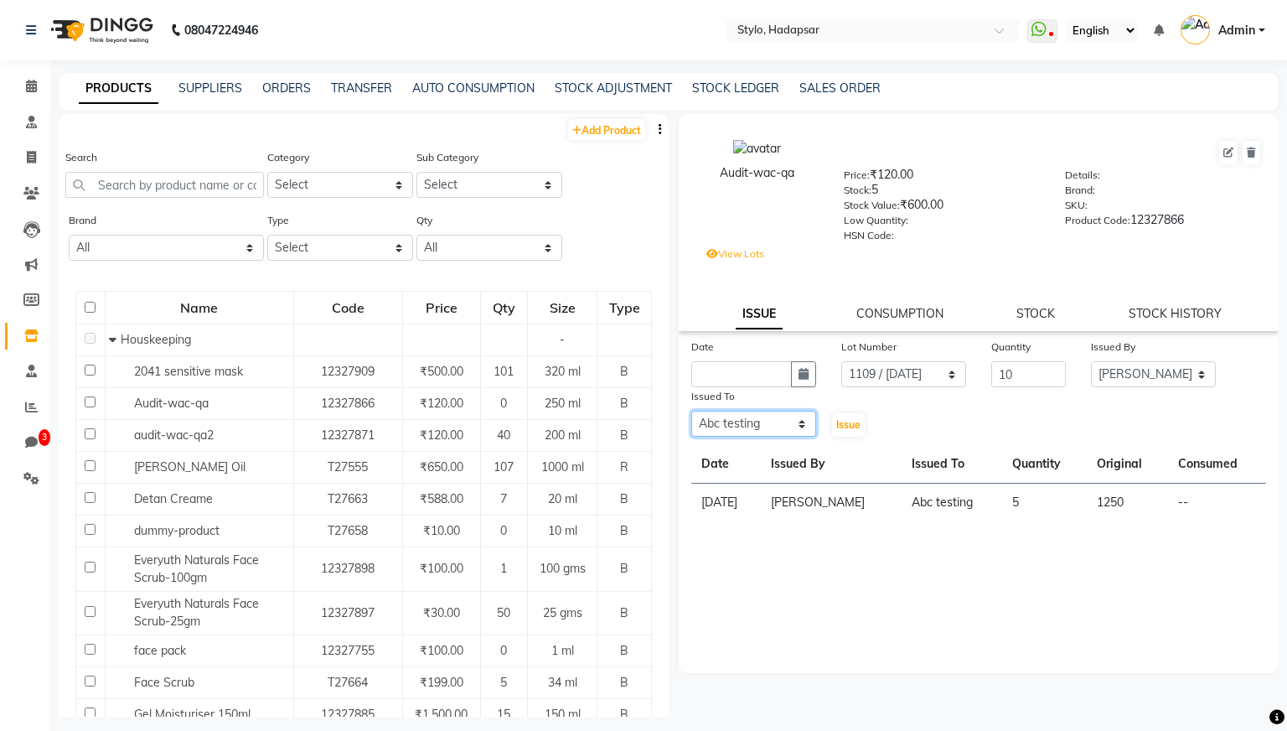
click at [691, 411] on select "Select AAAb aadi [PERSON_NAME] abc testing Abc testing abhi Admin A Amit Ankit …" at bounding box center [753, 424] width 125 height 26
click at [837, 422] on span "Issue" at bounding box center [849, 424] width 24 height 13
click at [852, 424] on span "Issue" at bounding box center [849, 424] width 24 height 13
click at [842, 423] on span "Issue" at bounding box center [849, 424] width 24 height 13
click at [844, 419] on span "Issue" at bounding box center [849, 424] width 24 height 13
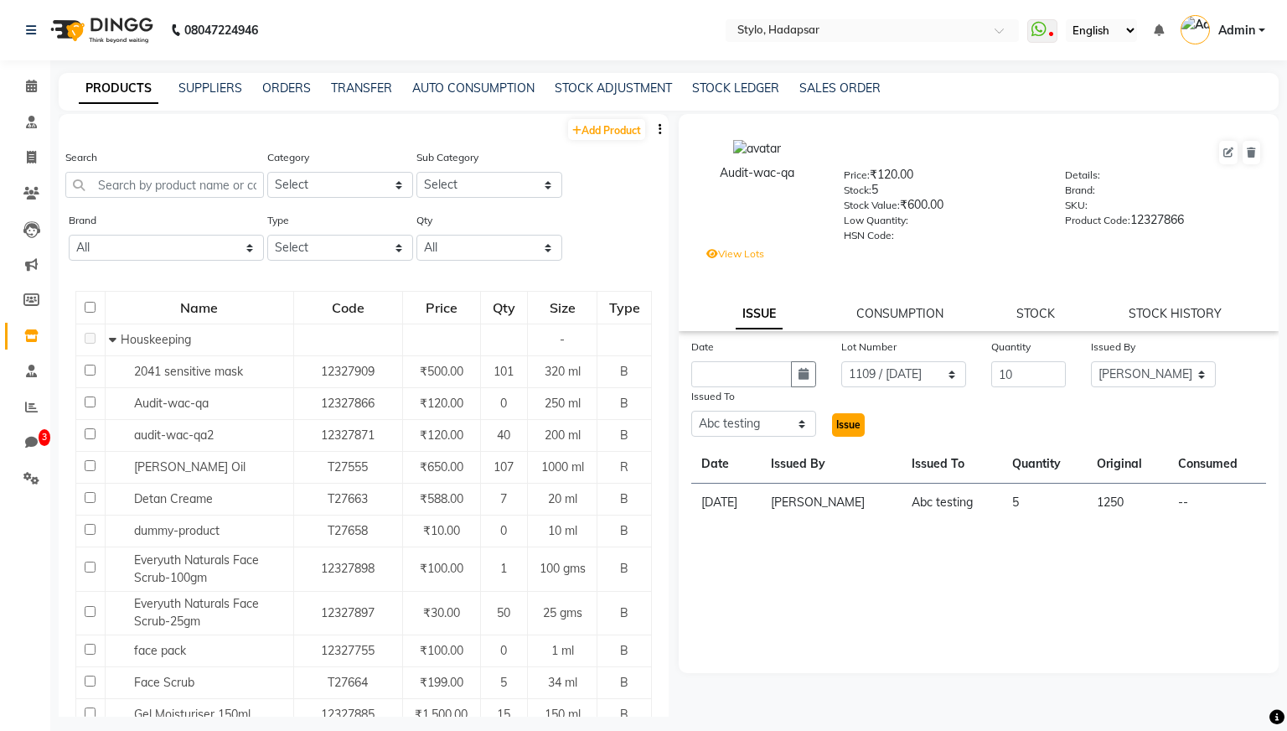
click at [844, 419] on span "Issue" at bounding box center [849, 424] width 24 height 13
click at [805, 367] on button "button" at bounding box center [803, 374] width 25 height 26
select select "9"
select select "2025"
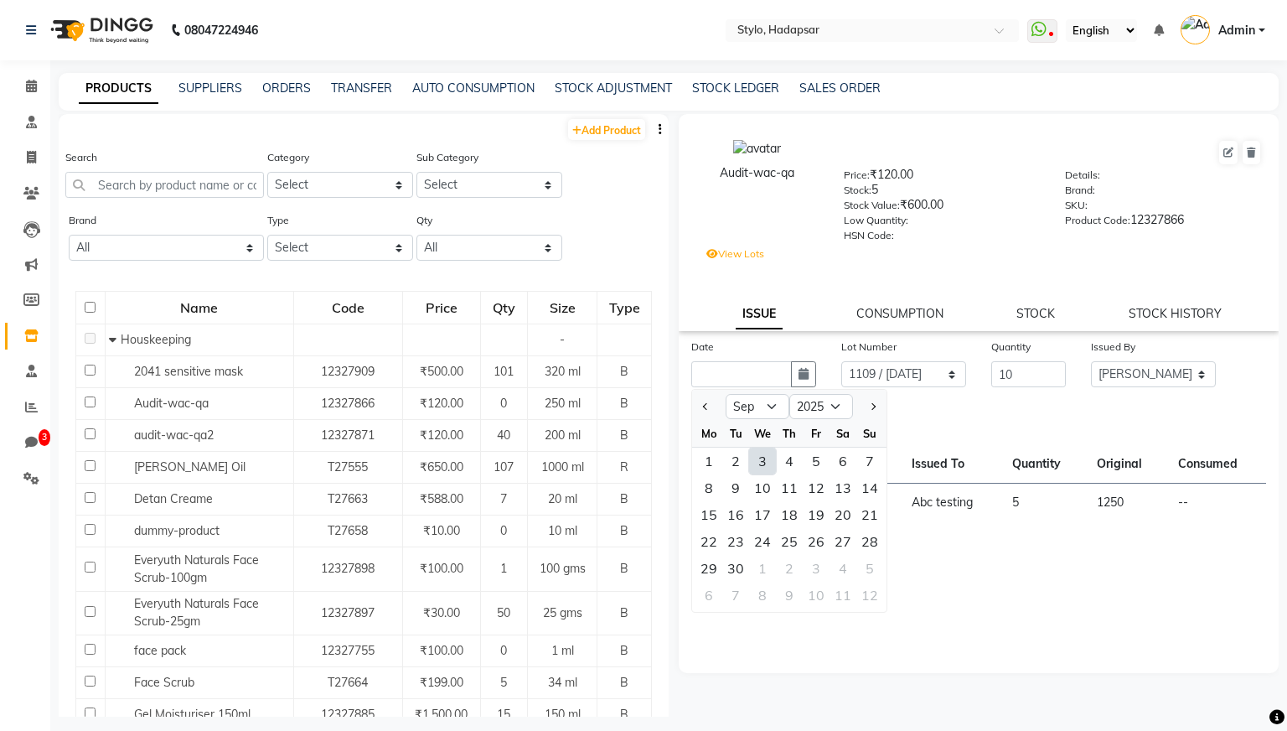
click at [764, 462] on div "3" at bounding box center [762, 461] width 27 height 27
type input "[DATE]"
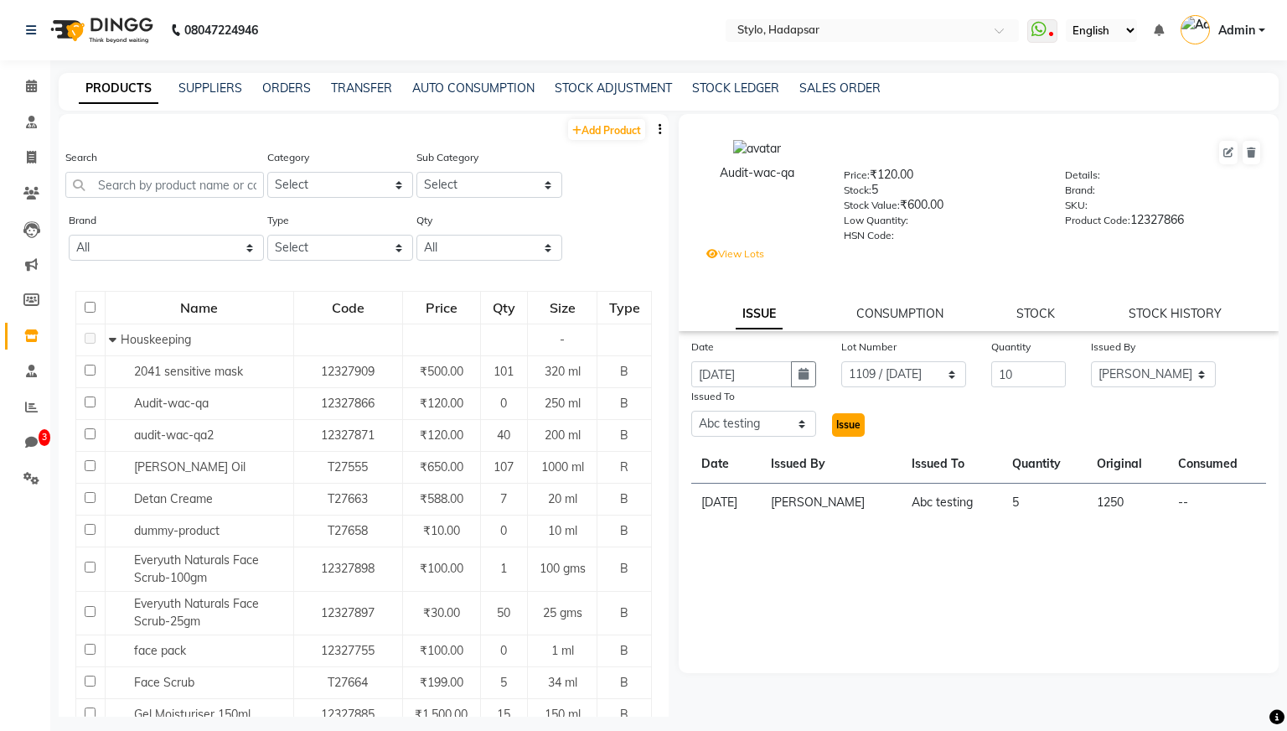
click at [852, 421] on span "Issue" at bounding box center [849, 424] width 24 height 13
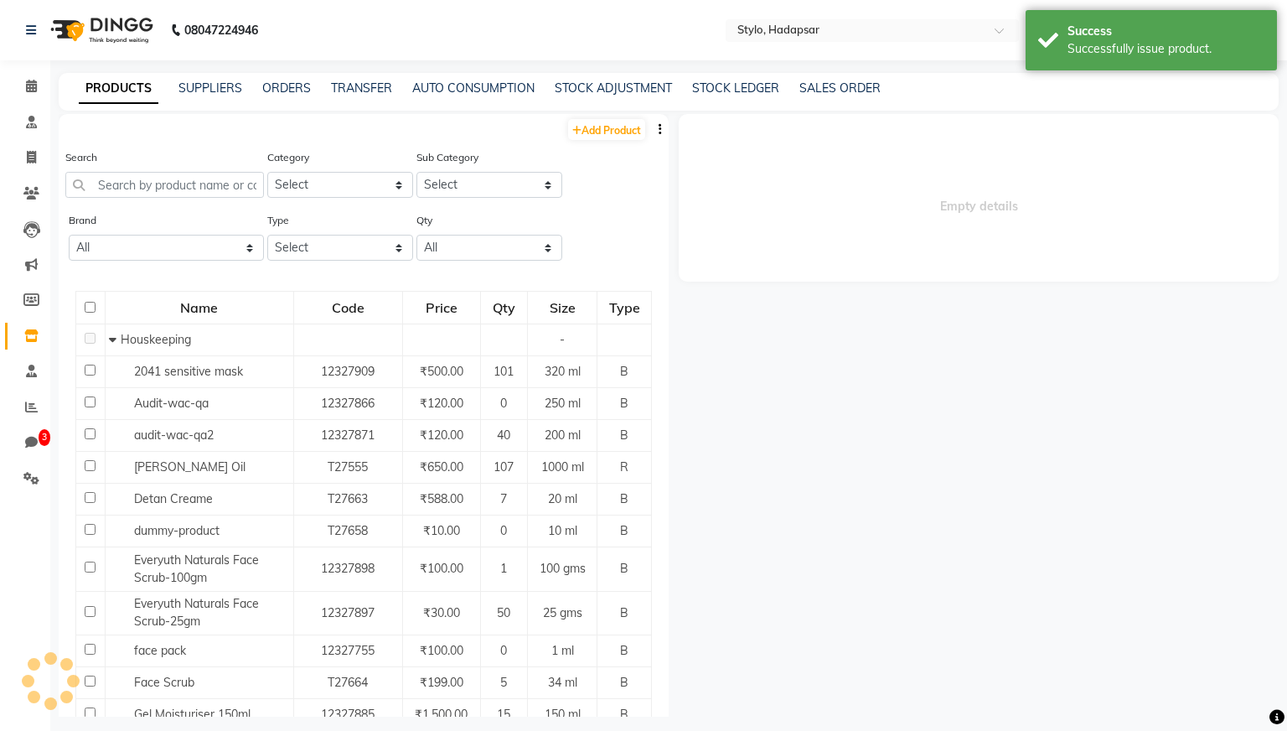
select select
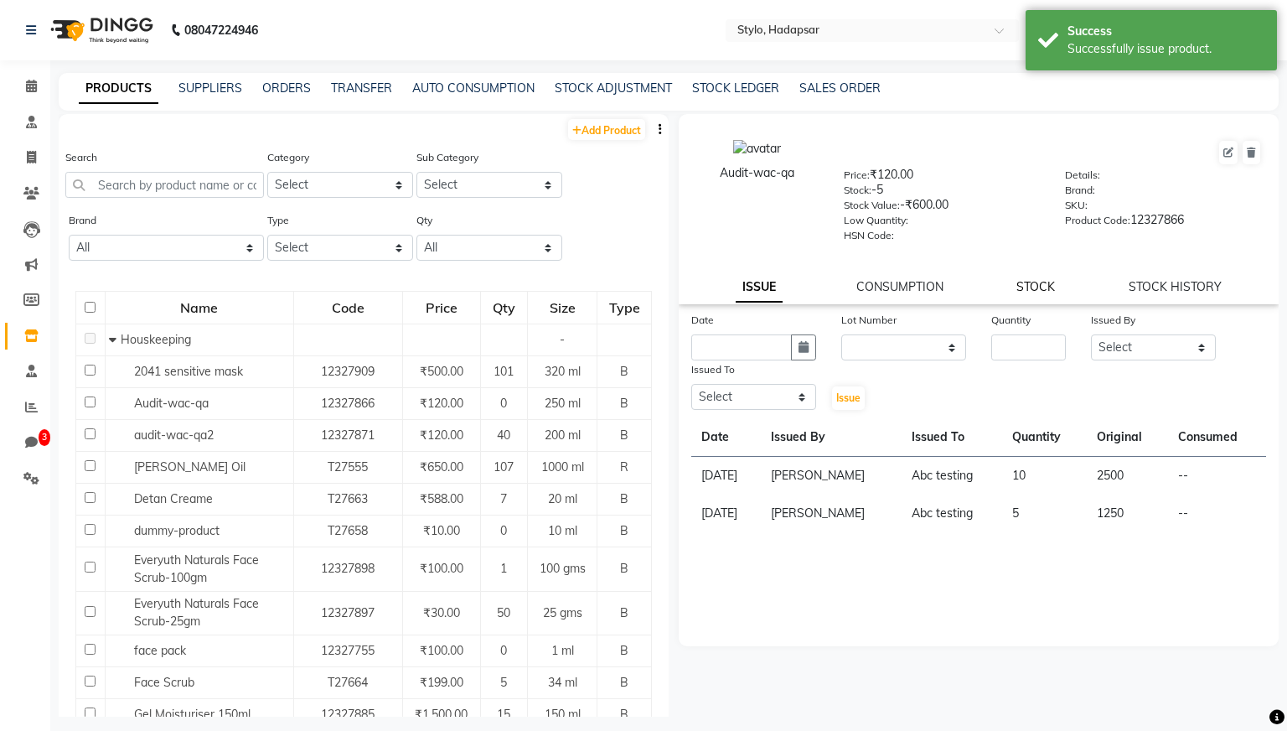
click at [1005, 287] on link "STOCK" at bounding box center [1036, 286] width 39 height 15
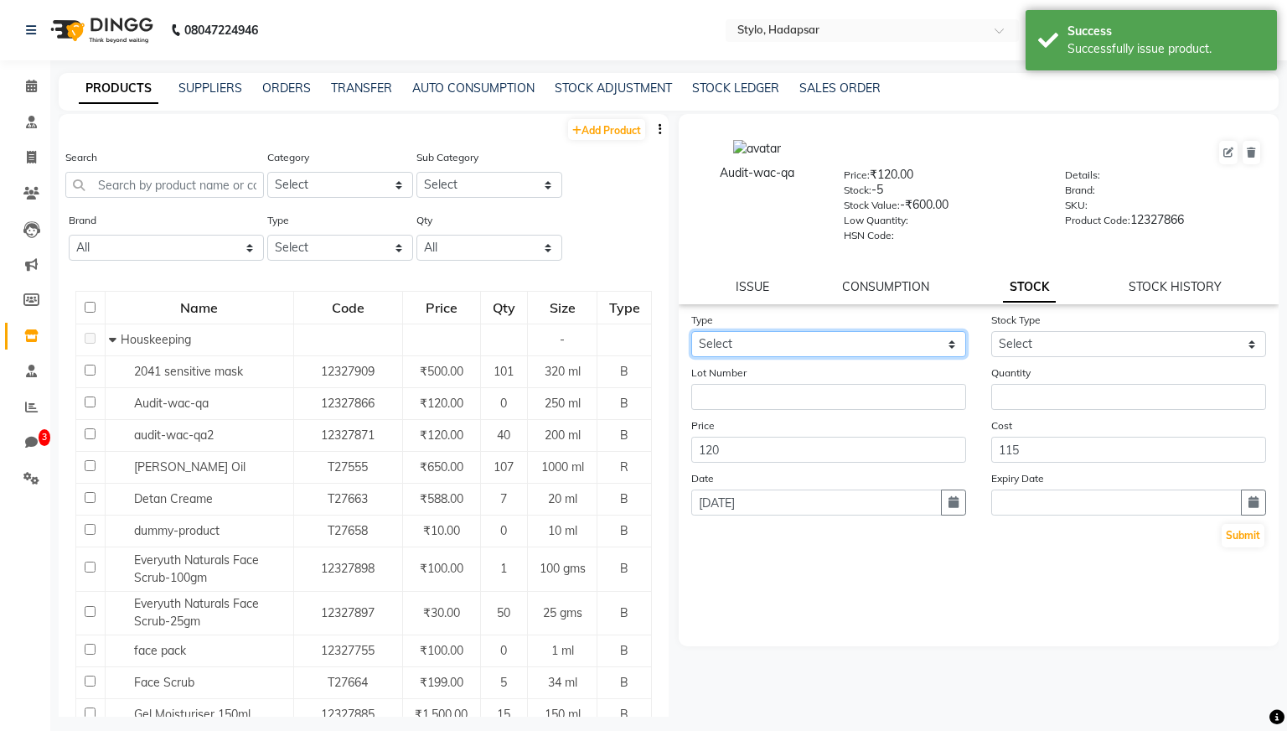
click at [950, 340] on select "Select In Out" at bounding box center [828, 344] width 275 height 26
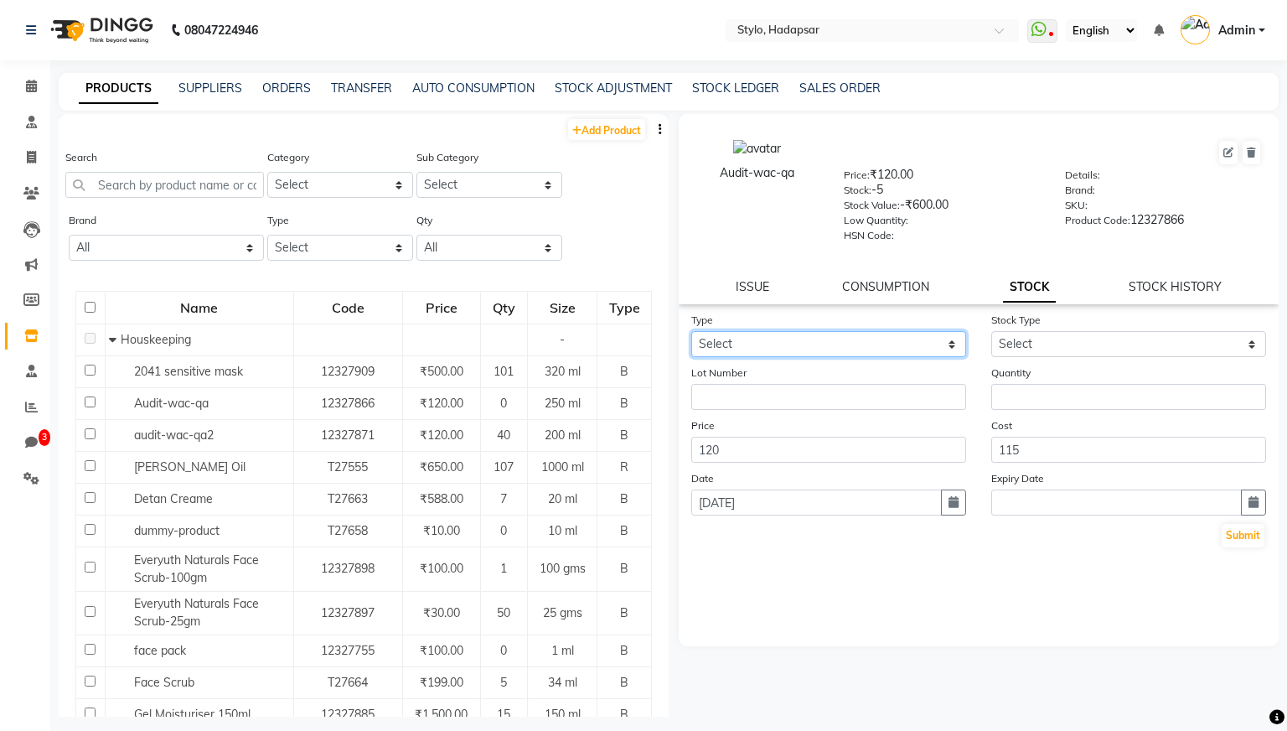
select select "in"
click at [691, 331] on select "Select In Out" at bounding box center [828, 344] width 275 height 26
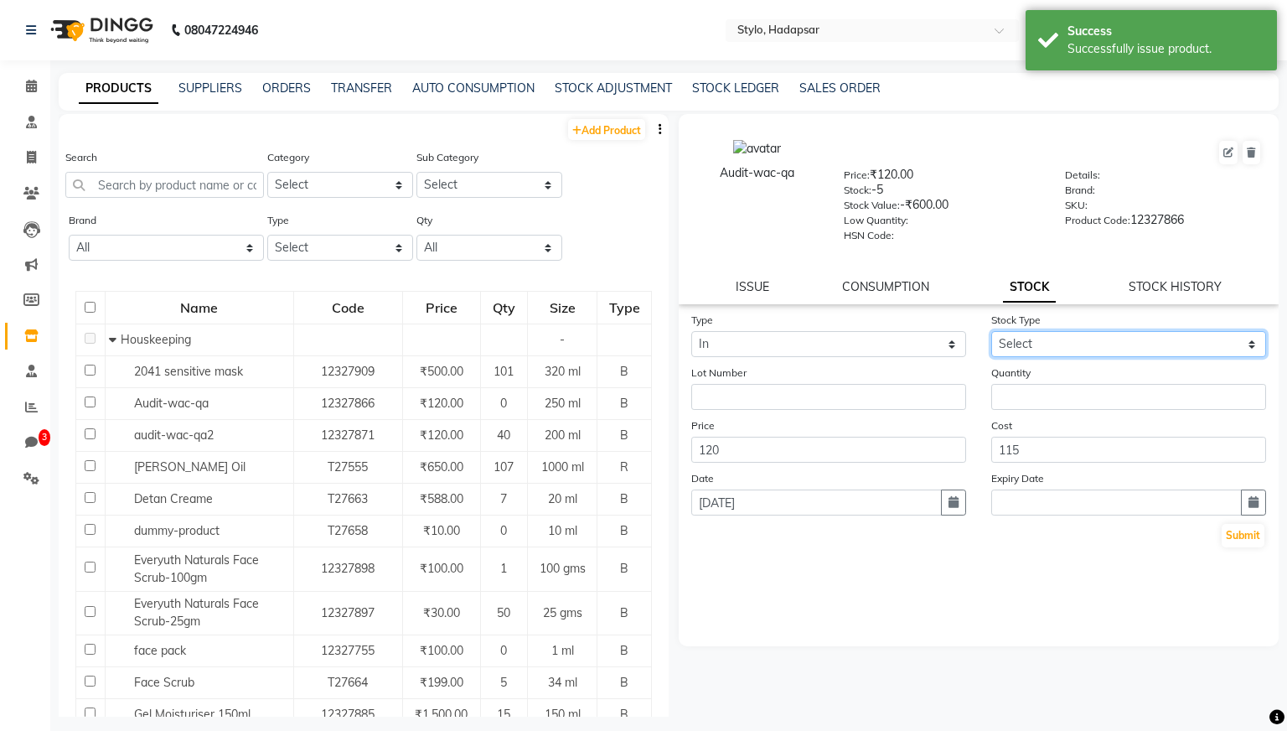
click at [1005, 344] on select "Select New Stock Adjustment Return Other" at bounding box center [1129, 344] width 275 height 26
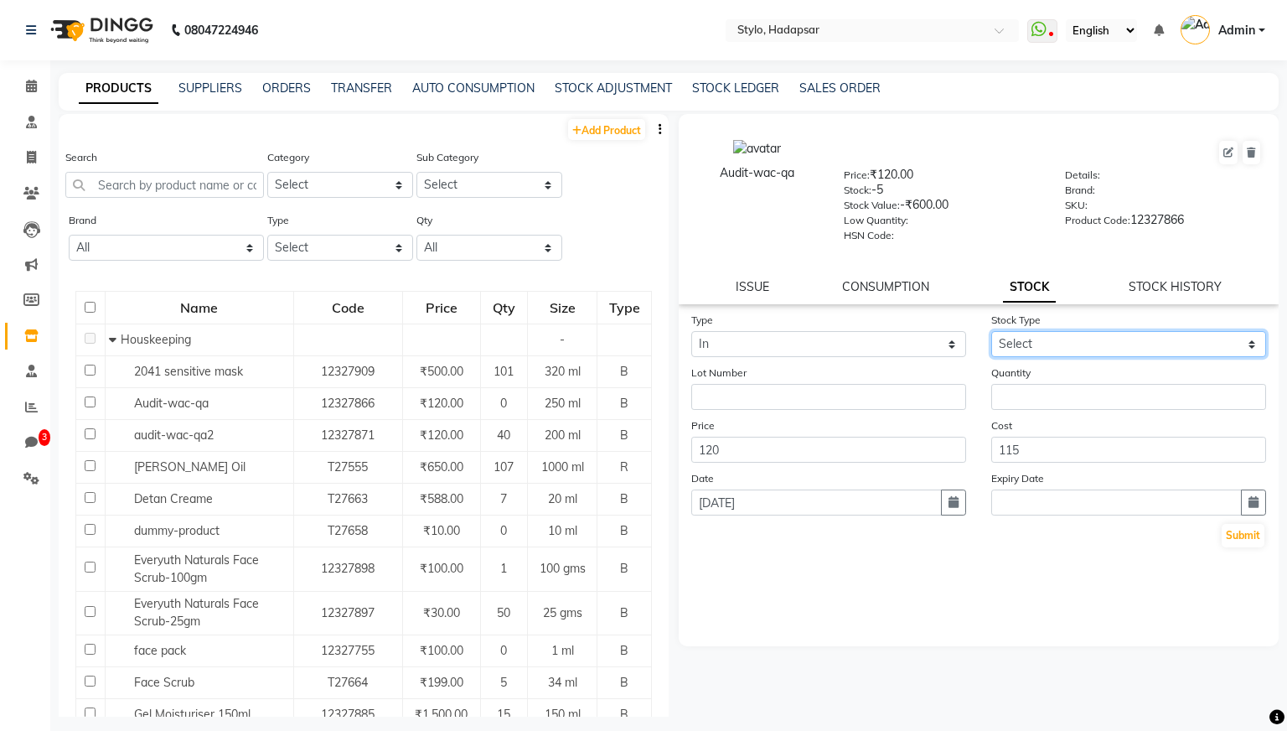
select select "new stock"
click at [992, 331] on select "Select New Stock Adjustment Return Other" at bounding box center [1129, 344] width 275 height 26
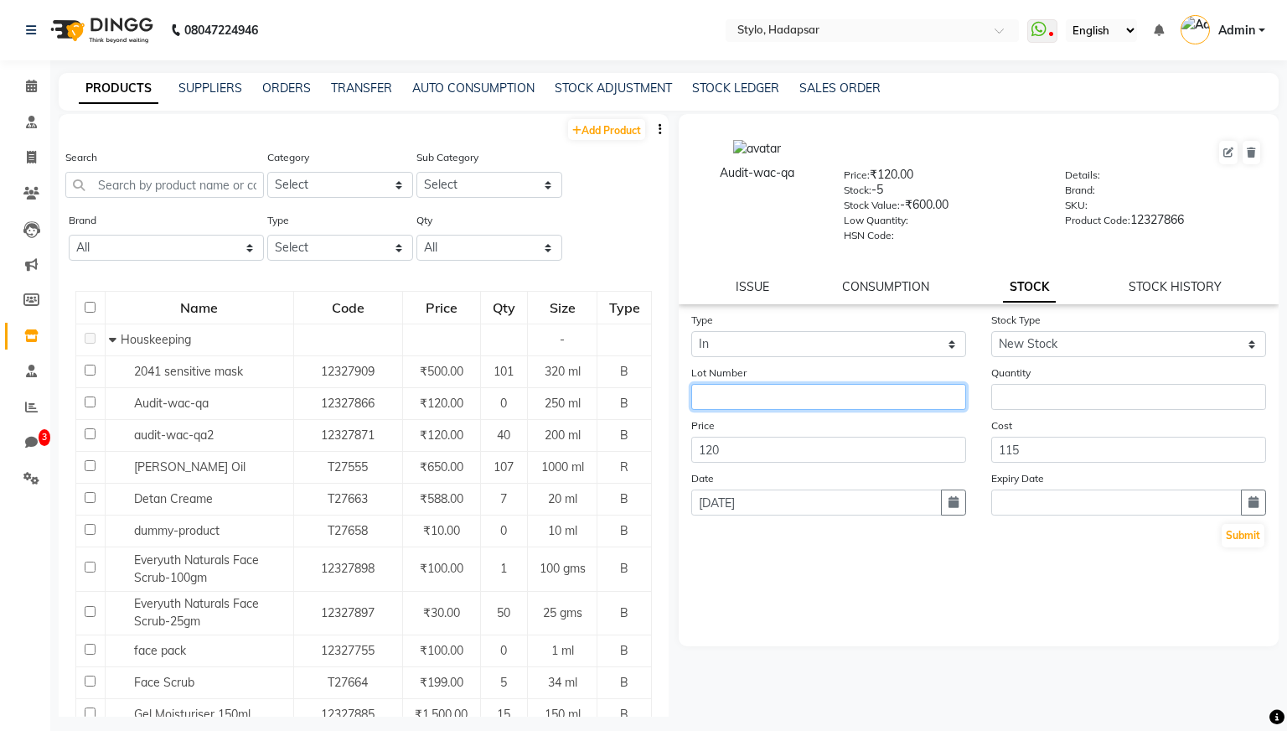
click at [888, 395] on input "text" at bounding box center [828, 397] width 275 height 26
type input "11098"
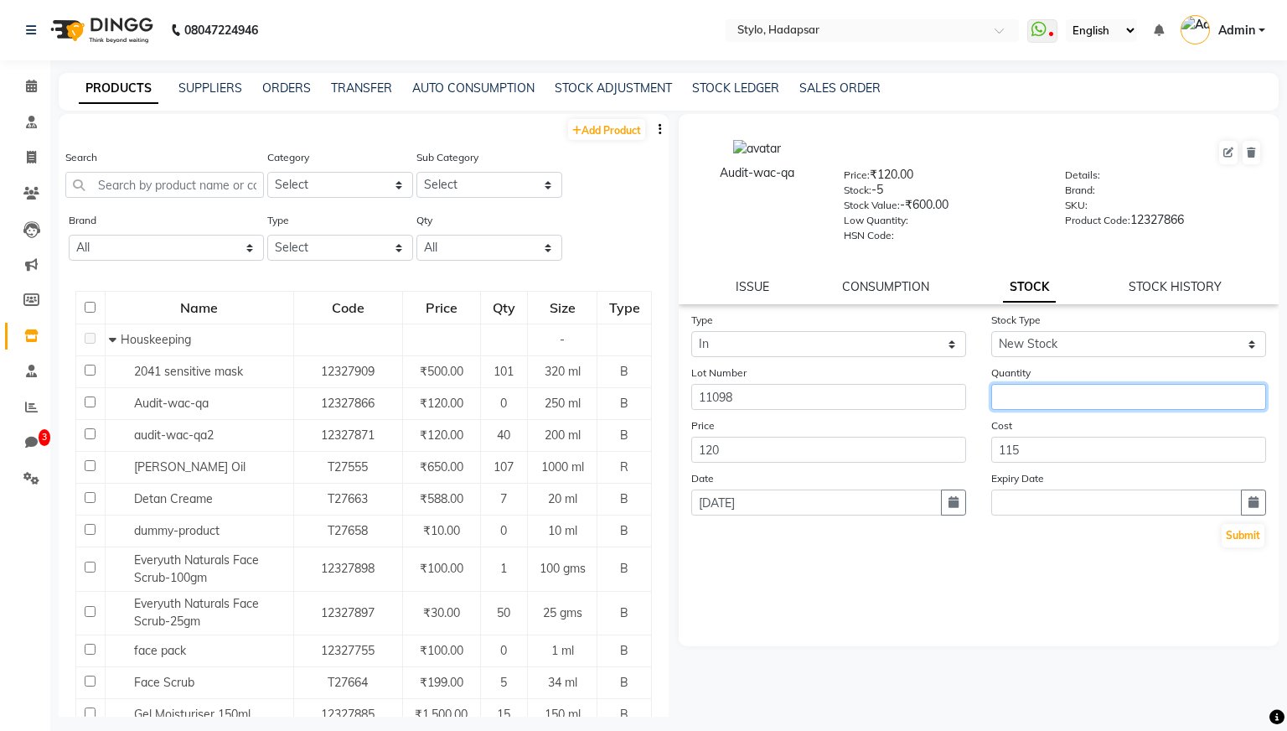
click at [1005, 401] on input "number" at bounding box center [1129, 397] width 275 height 26
type input "10"
click at [1005, 502] on button "button" at bounding box center [1253, 502] width 25 height 26
select select "9"
select select "2025"
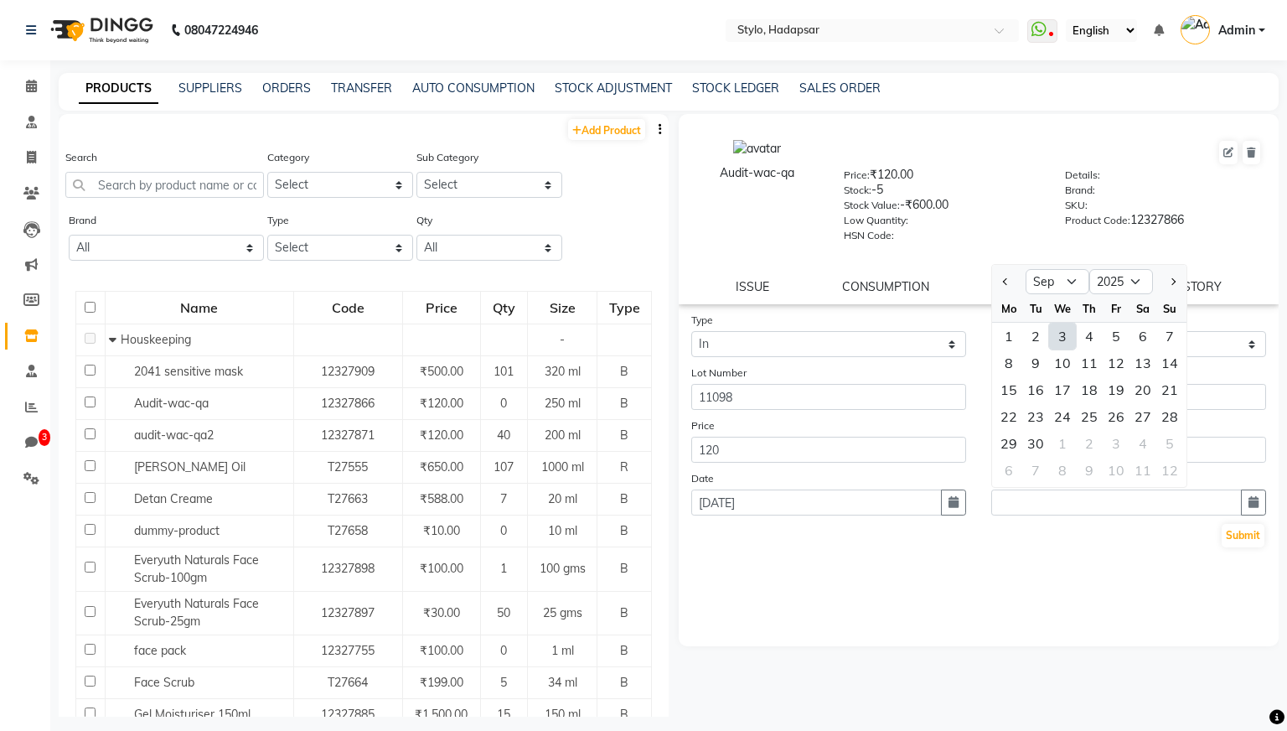
click at [1005, 334] on div "3" at bounding box center [1062, 336] width 27 height 27
type input "[DATE]"
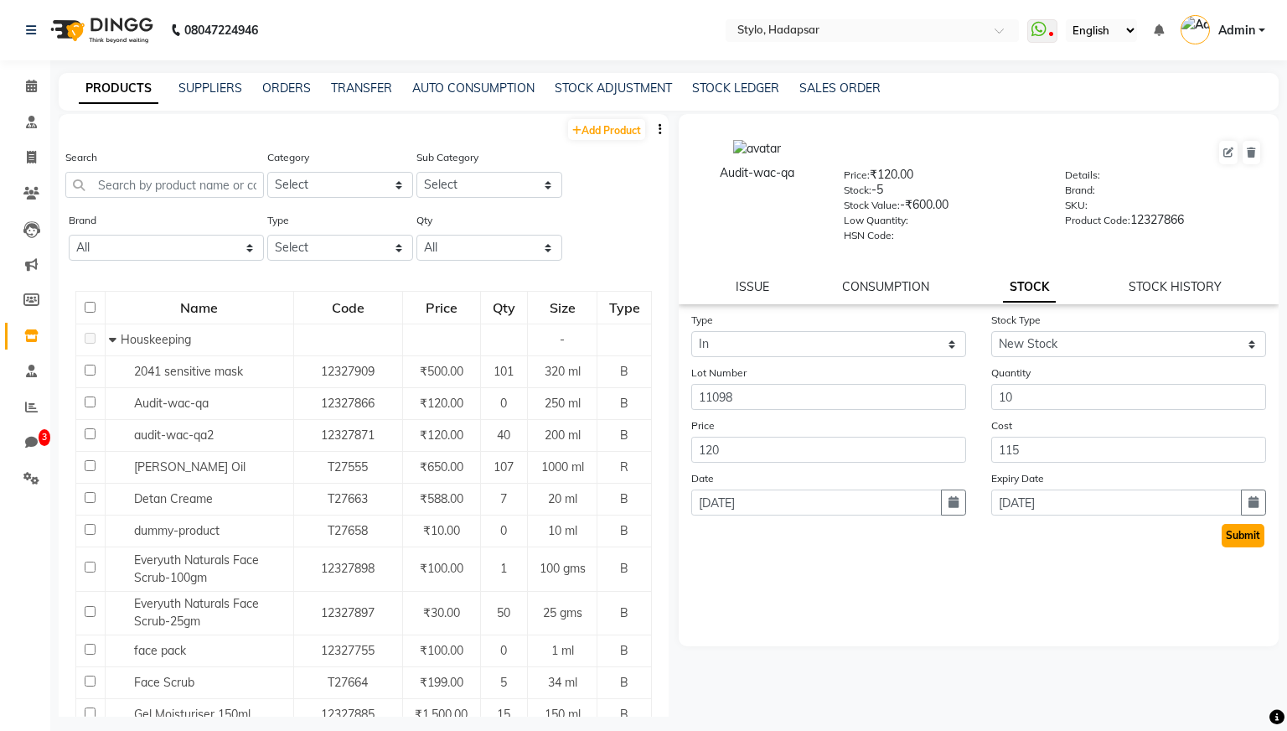
click at [1005, 532] on button "Submit" at bounding box center [1243, 535] width 43 height 23
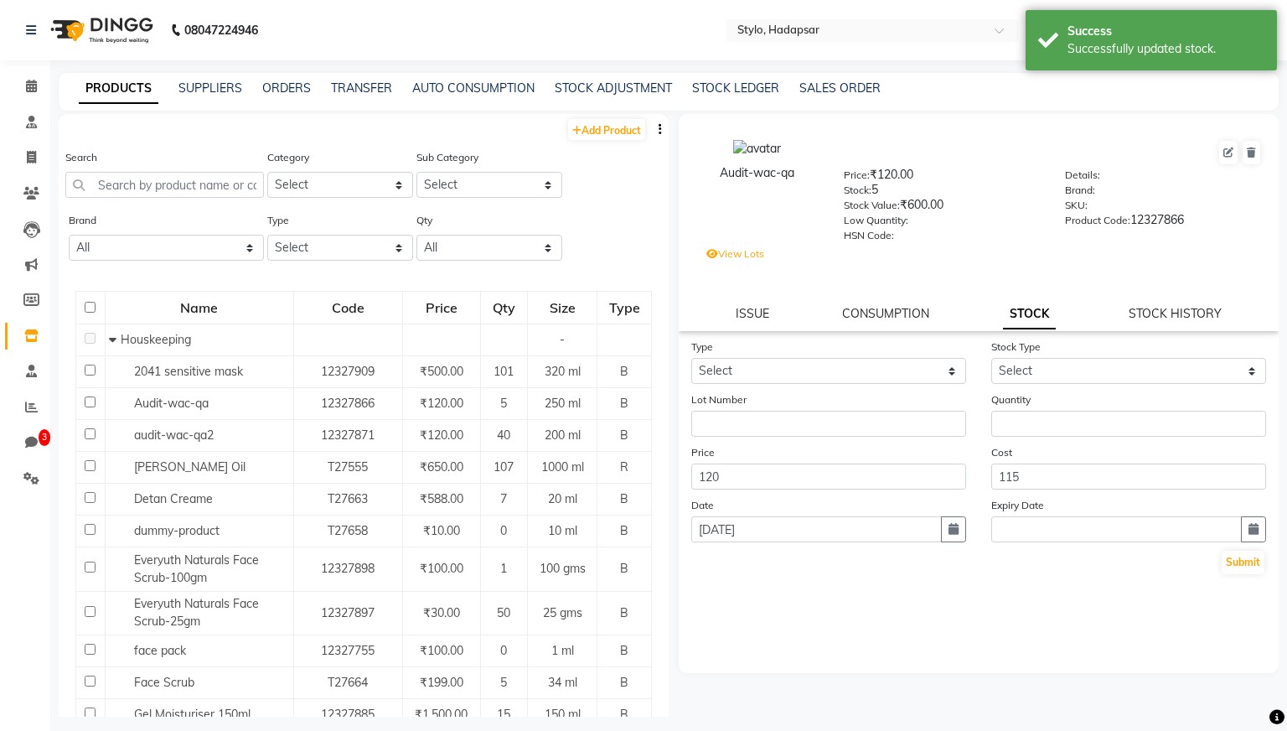
click at [751, 255] on label "View Lots" at bounding box center [736, 253] width 58 height 15
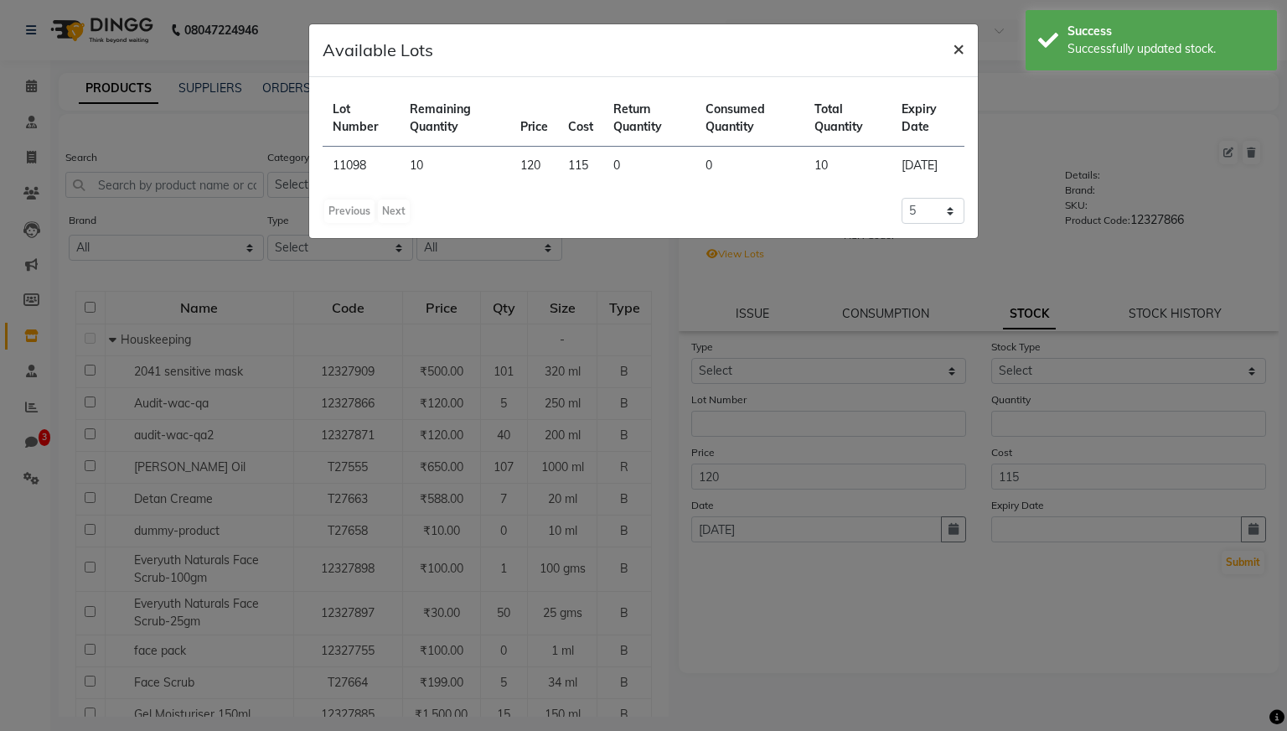
click at [959, 49] on span "×" at bounding box center [959, 47] width 12 height 25
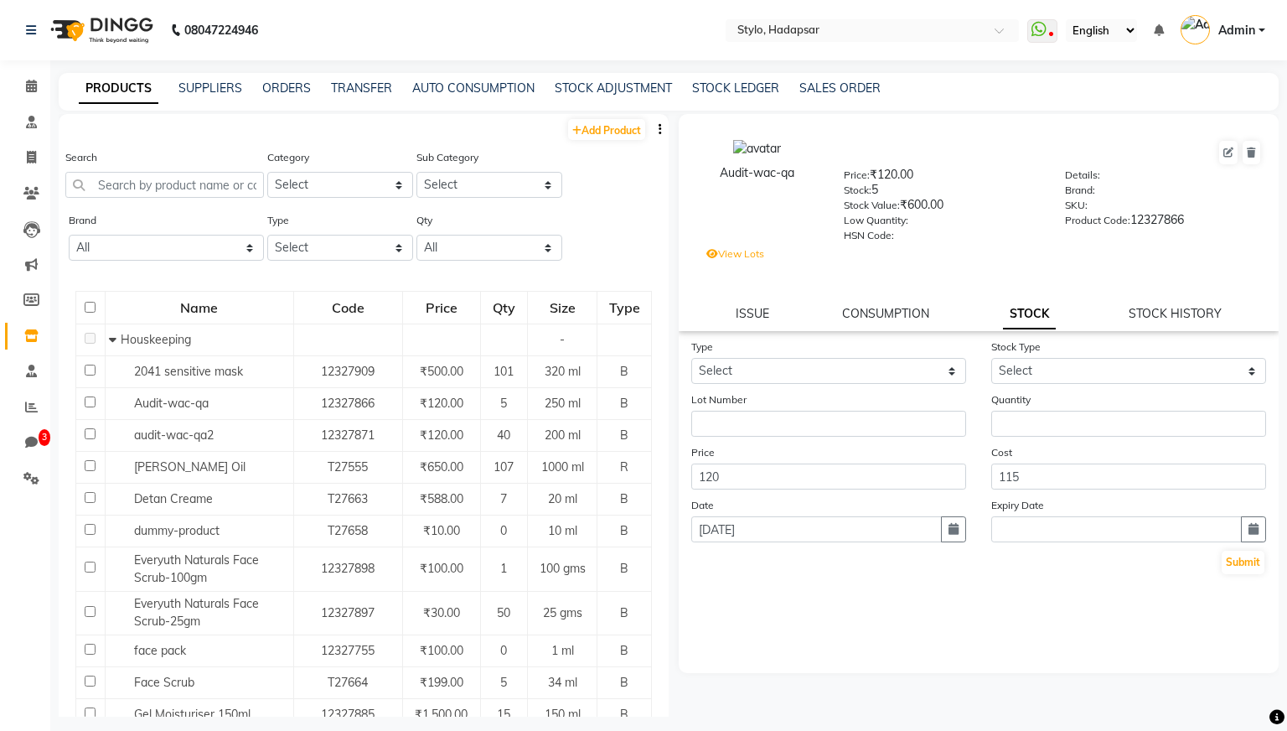
click at [745, 257] on label "View Lots" at bounding box center [736, 253] width 58 height 15
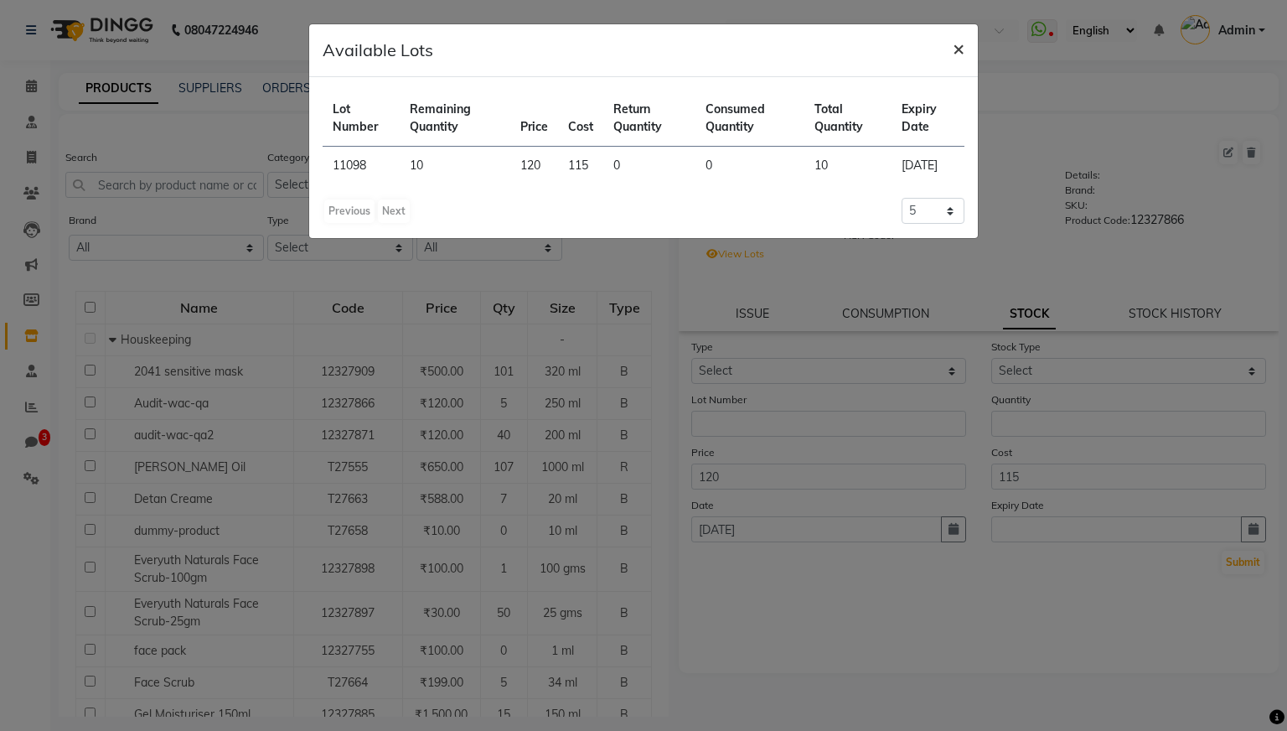
click at [958, 53] on span "×" at bounding box center [959, 47] width 12 height 25
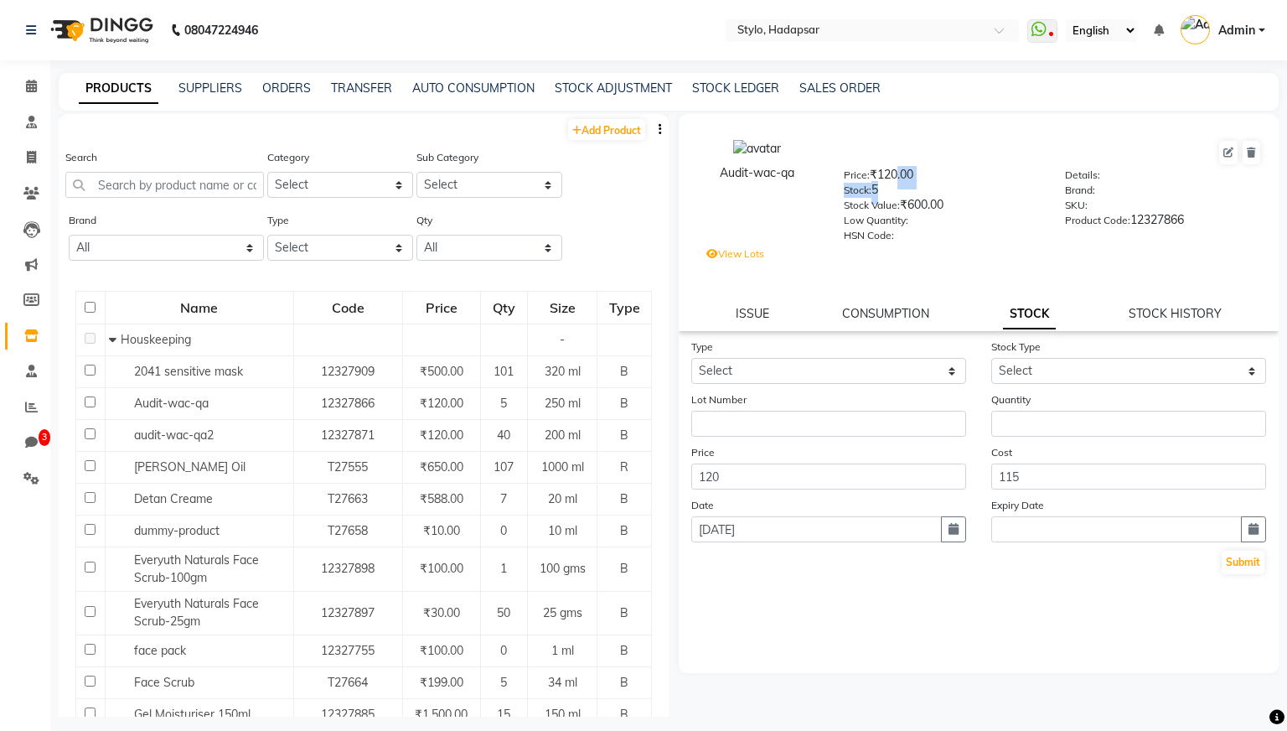
drag, startPoint x: 890, startPoint y: 188, endPoint x: 895, endPoint y: 196, distance: 9.8
click at [895, 196] on div "Price: ₹120.00 Stock: 5 Stock Value: ₹600.00 Low Quantity: HSN Code:" at bounding box center [942, 203] width 222 height 75
click at [887, 193] on div "Stock: 5" at bounding box center [942, 192] width 197 height 23
drag, startPoint x: 884, startPoint y: 190, endPoint x: 839, endPoint y: 193, distance: 45.3
click at [839, 193] on div "Price: ₹120.00 Stock: 5 Stock Value: ₹600.00 Low Quantity: HSN Code:" at bounding box center [942, 203] width 222 height 75
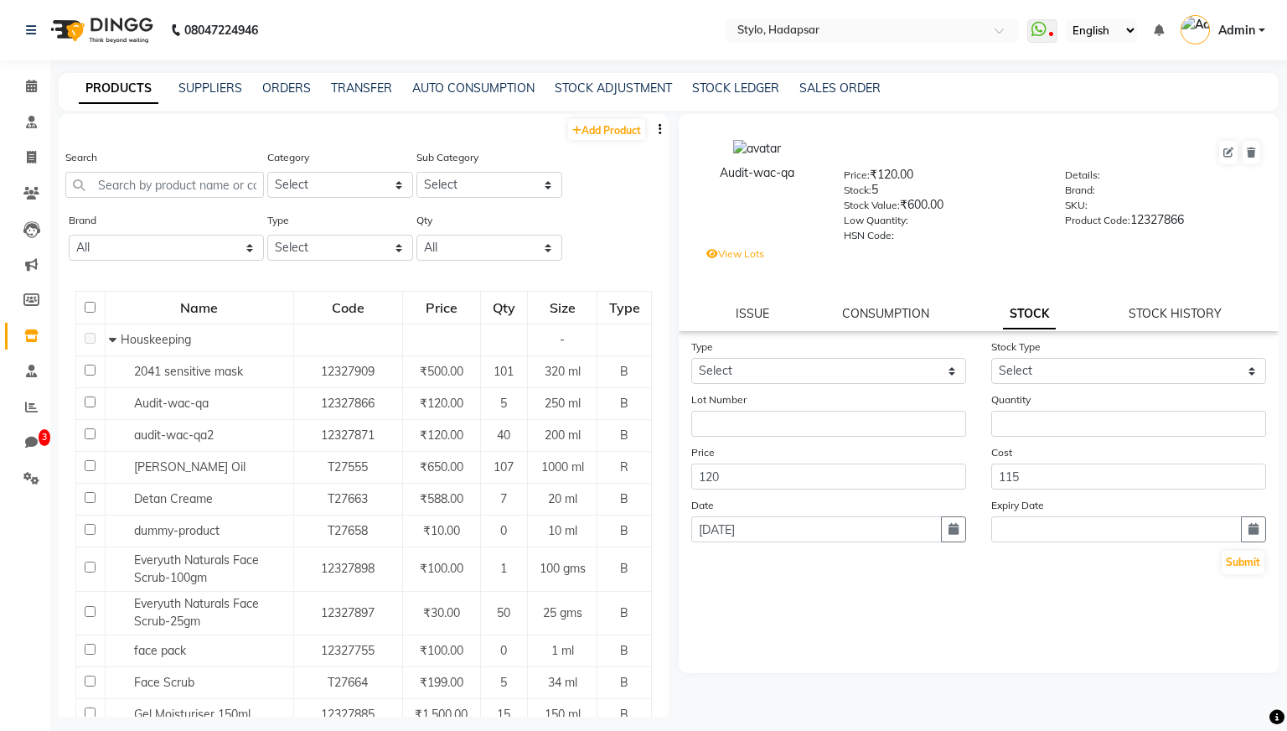
click at [918, 236] on div "HSN Code:" at bounding box center [942, 237] width 197 height 23
